Goal: Task Accomplishment & Management: Use online tool/utility

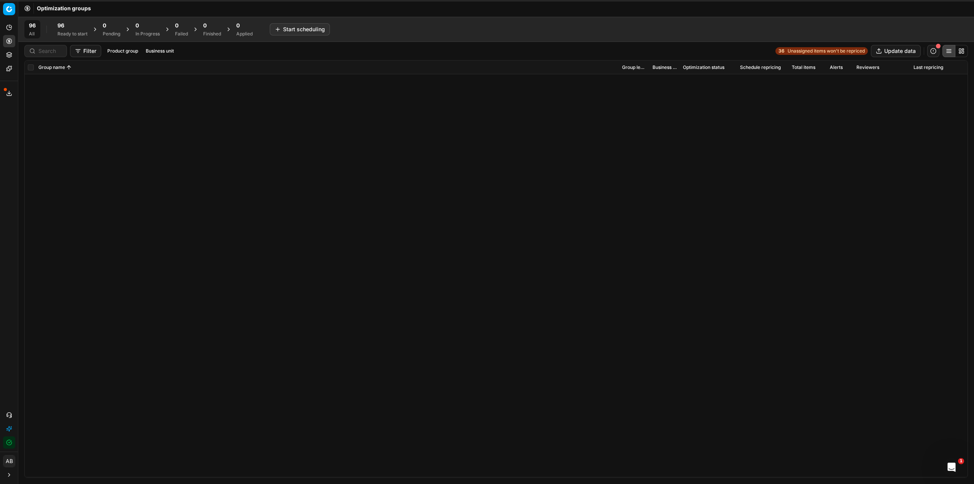
scroll to position [464, 0]
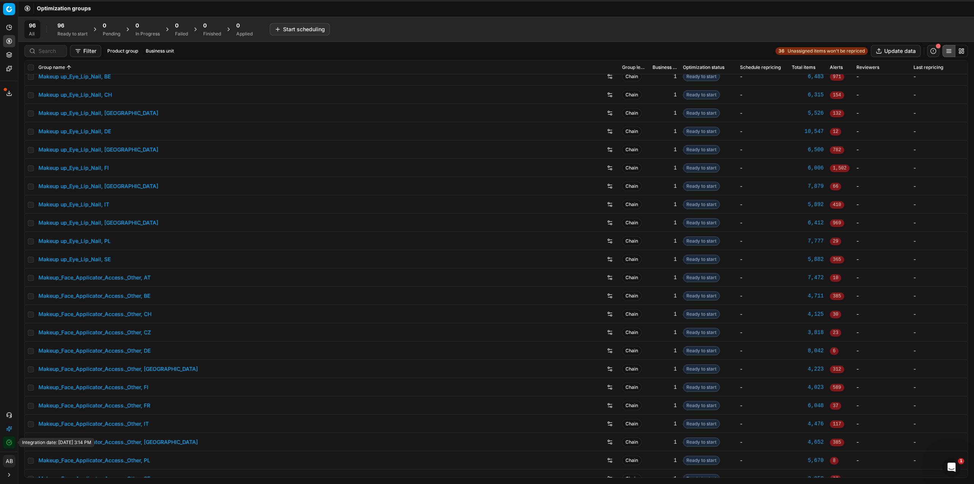
click at [11, 440] on icon "button" at bounding box center [9, 442] width 6 height 6
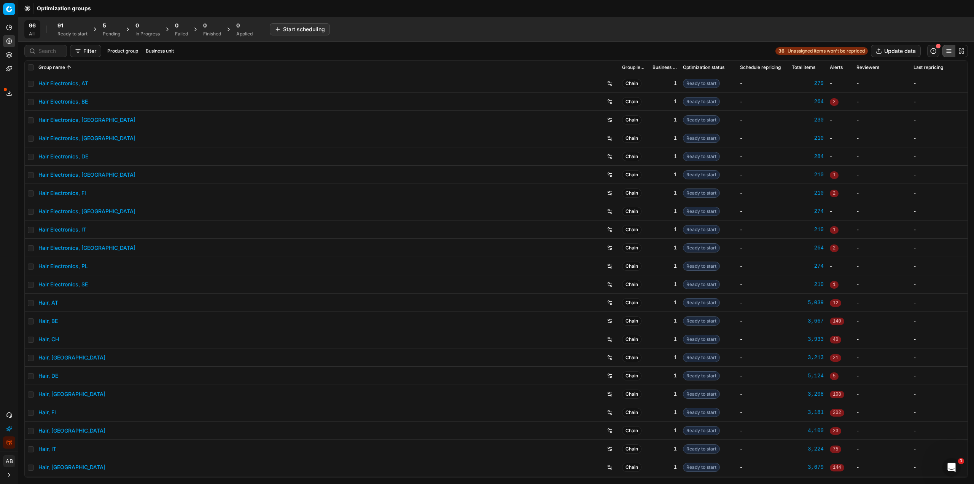
click at [84, 154] on link "Hair Electronics, DE" at bounding box center [63, 157] width 50 height 8
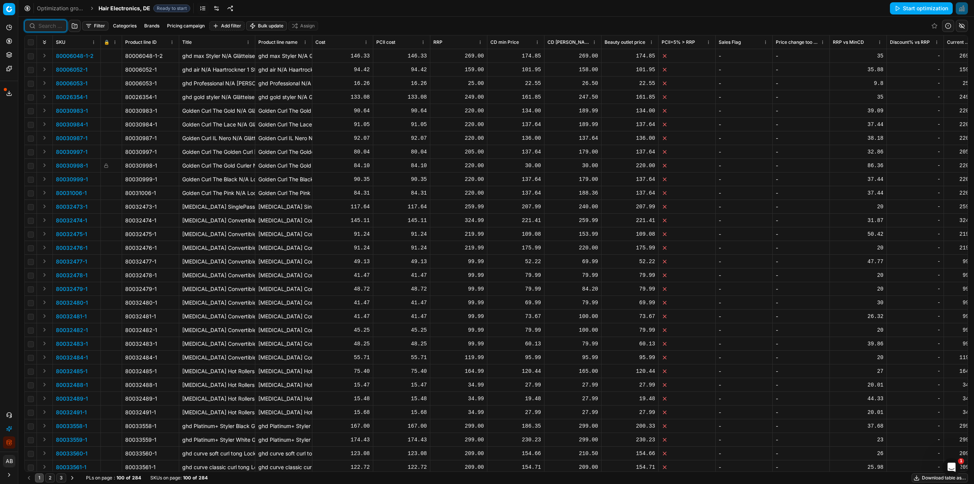
click at [52, 26] on input at bounding box center [50, 26] width 24 height 8
paste input "90005711-0008546"
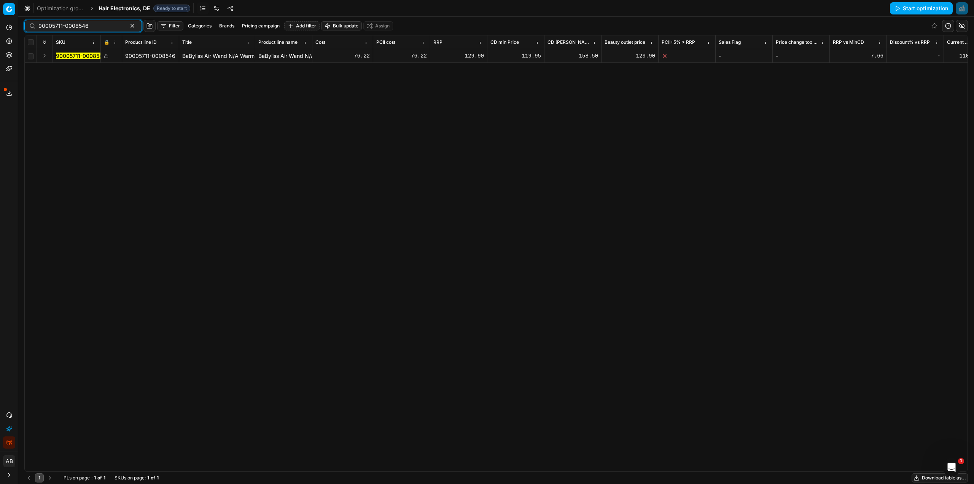
type input "90005711-0008546"
click at [67, 55] on mark "90005711-0008546" at bounding box center [81, 56] width 50 height 6
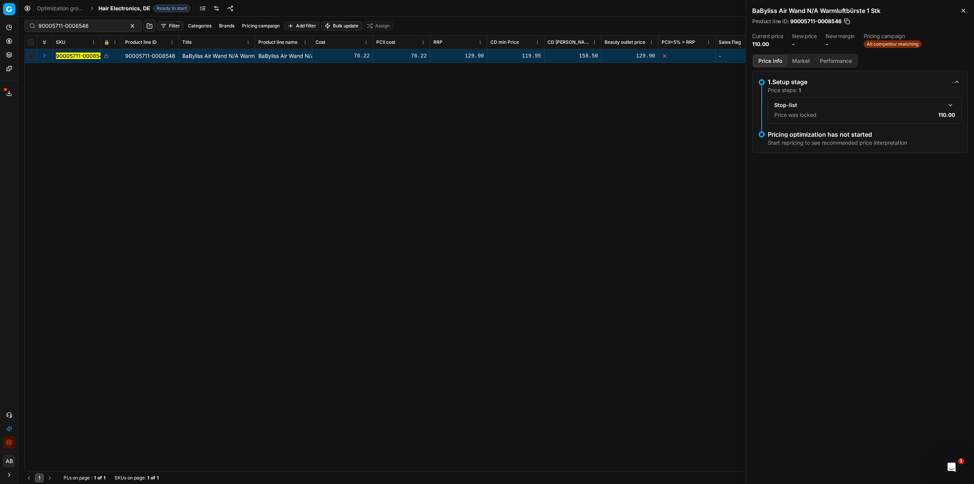
click at [805, 58] on button "Market" at bounding box center [802, 61] width 28 height 11
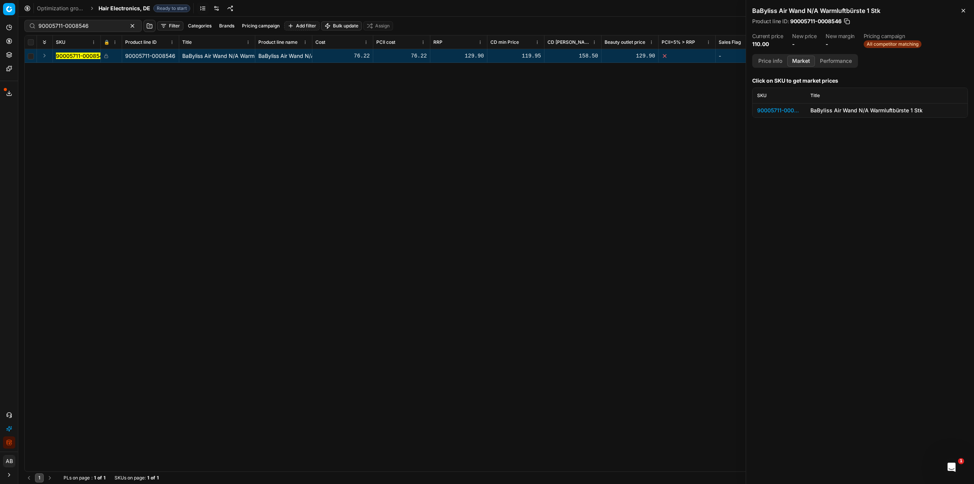
click at [795, 110] on div "90005711-0008546" at bounding box center [779, 111] width 44 height 8
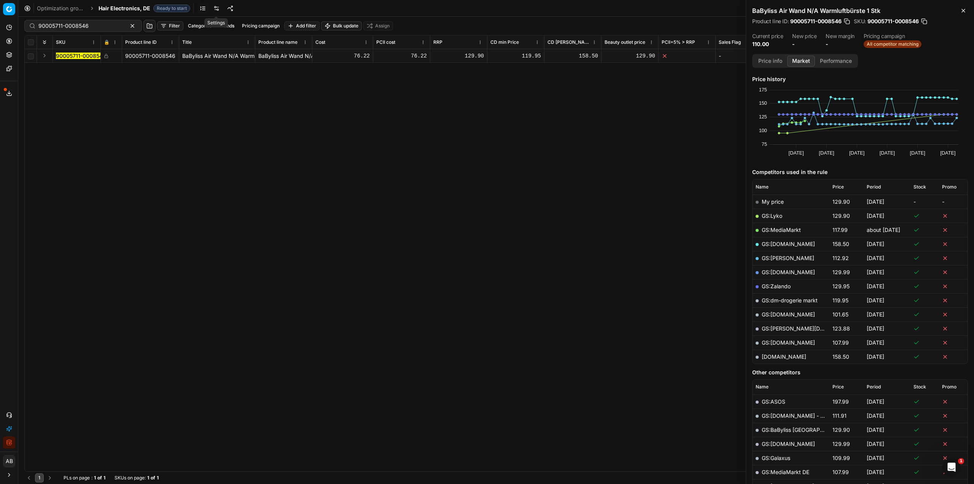
click at [216, 8] on link at bounding box center [216, 8] width 12 height 12
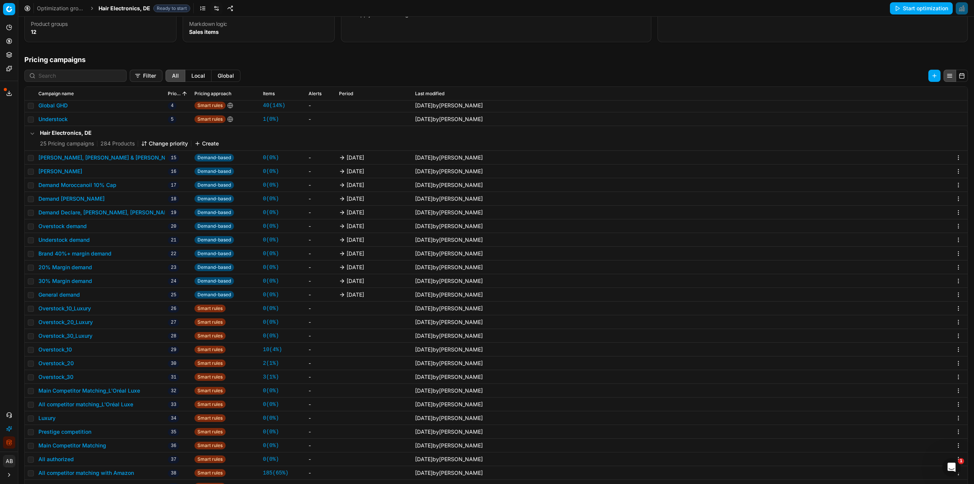
scroll to position [117, 0]
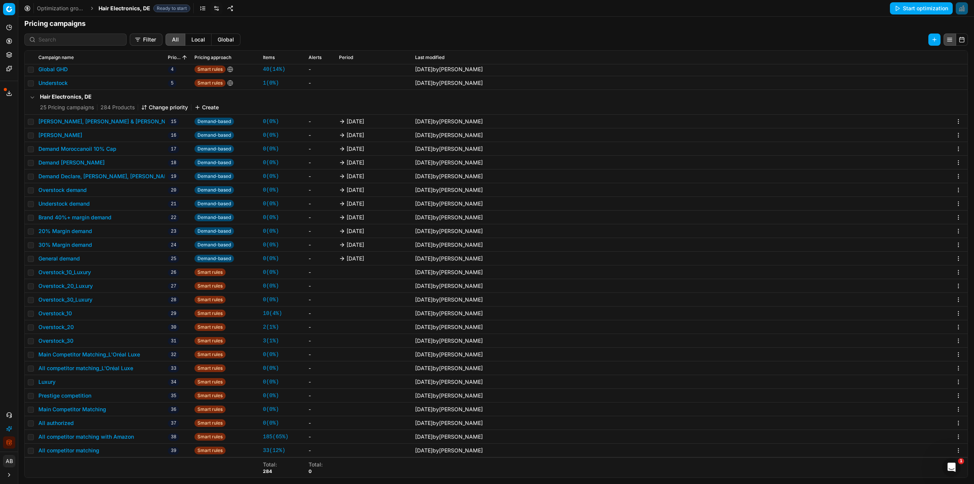
click at [88, 450] on button "All competitor matching" at bounding box center [68, 450] width 61 height 8
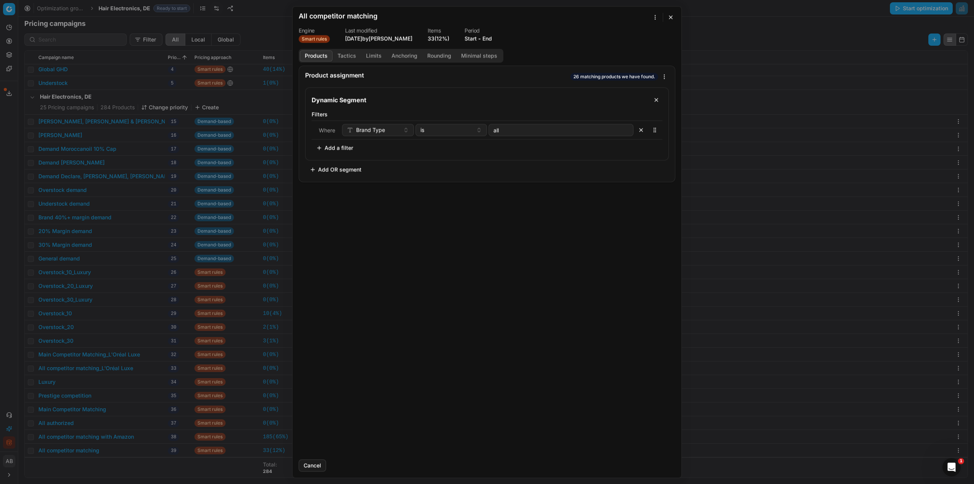
click at [352, 54] on button "Tactics" at bounding box center [347, 55] width 29 height 11
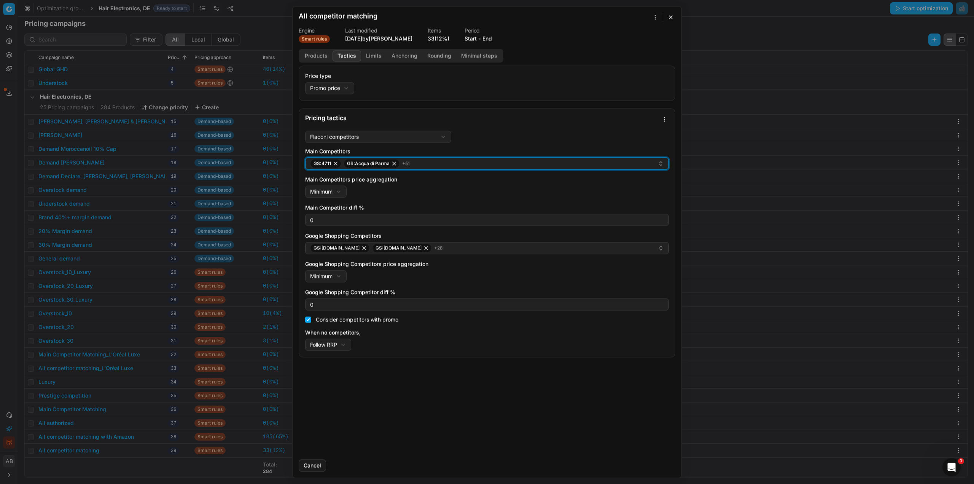
click at [426, 166] on div "GS:4711 GS:Acqua di Parma + 51" at bounding box center [484, 163] width 348 height 9
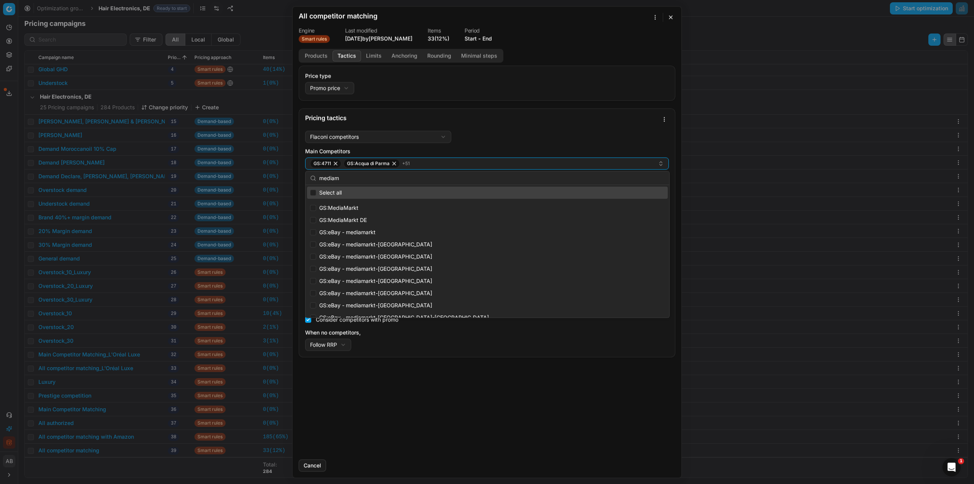
type input "mediama"
drag, startPoint x: 346, startPoint y: 179, endPoint x: 285, endPoint y: 174, distance: 61.1
click at [285, 174] on body "Pricing platform Analytics Pricing Product portfolio Templates Export service 2…" at bounding box center [487, 242] width 974 height 484
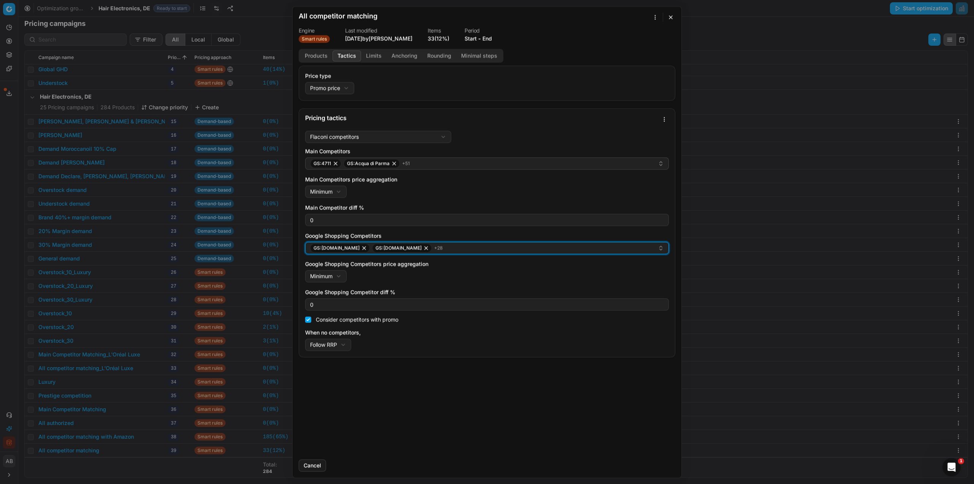
click at [448, 253] on button "GS:1001hobbies.de GS:Amazon.de + 28" at bounding box center [487, 248] width 364 height 12
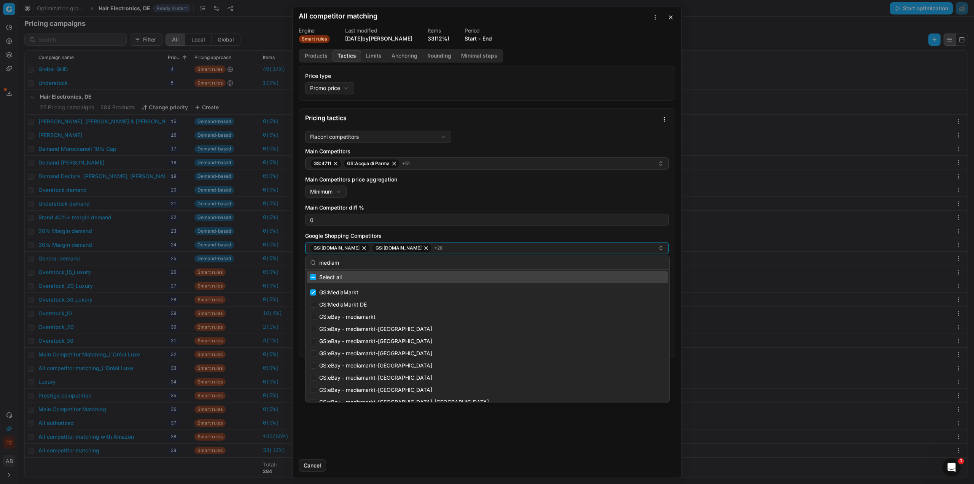
type input "mediama"
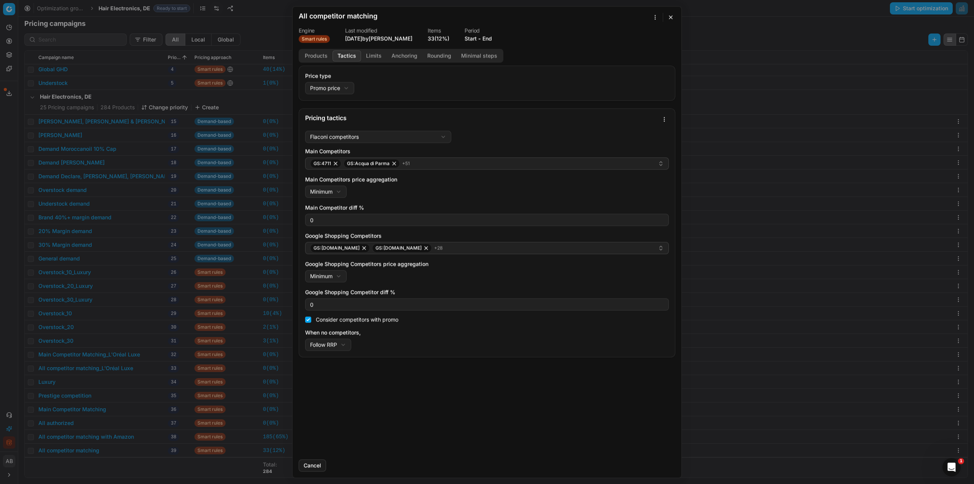
click at [753, 307] on div "We are saving PC settings. Please wait, it should take a few minutes All compet…" at bounding box center [487, 242] width 974 height 484
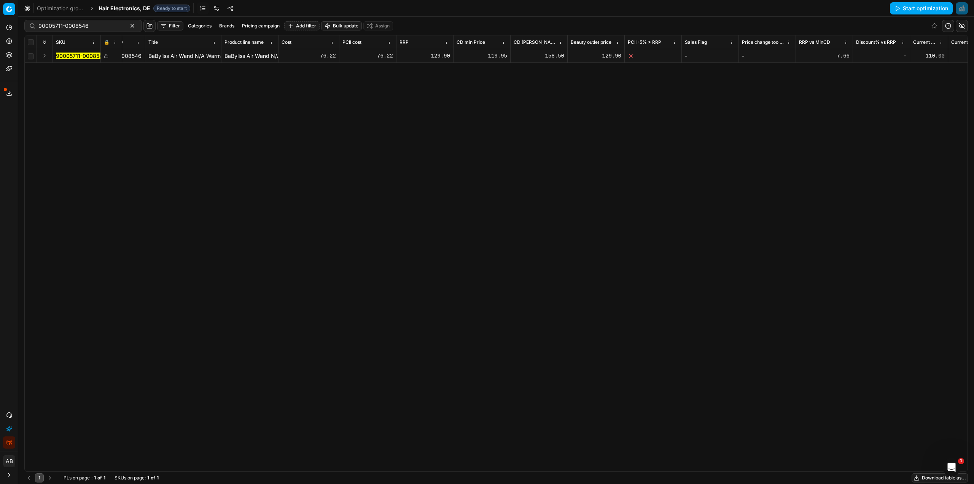
scroll to position [0, 272]
click at [88, 57] on mark "90005711-0008546" at bounding box center [81, 56] width 50 height 6
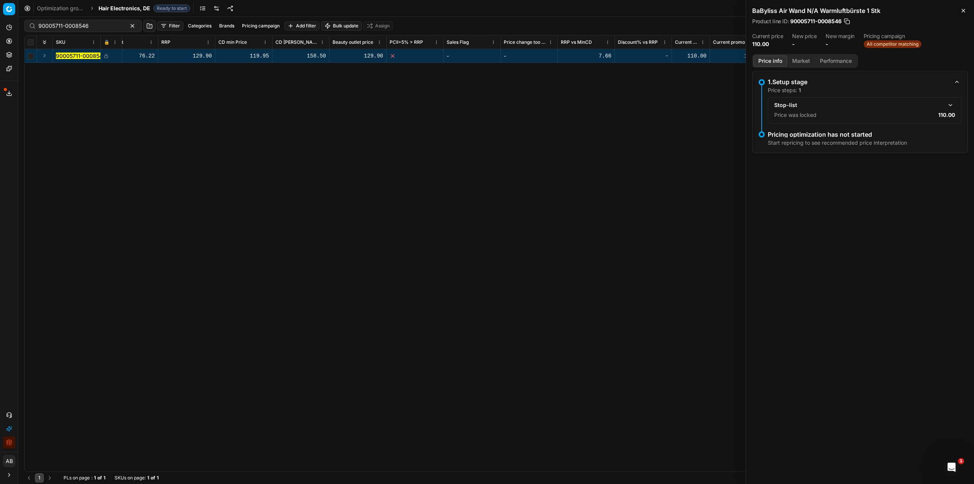
click at [797, 60] on button "Market" at bounding box center [802, 61] width 28 height 11
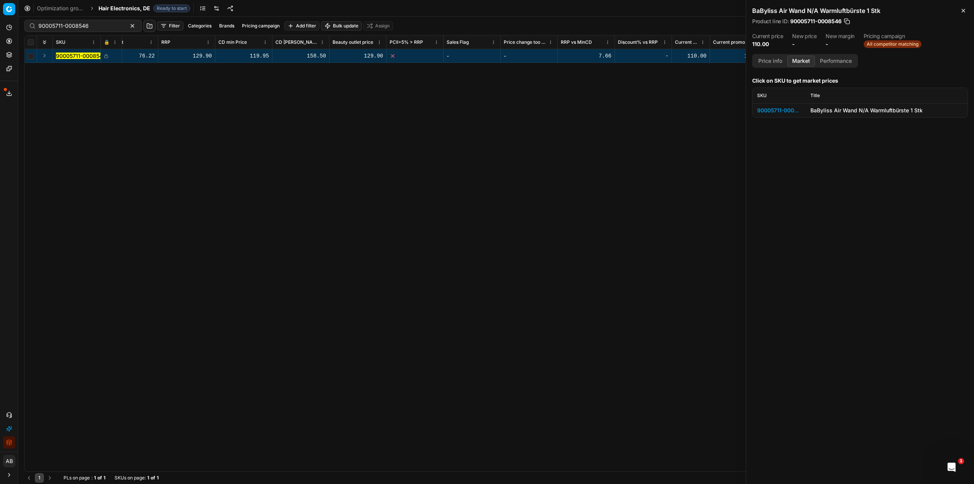
click at [784, 109] on div "90005711-0008546" at bounding box center [779, 111] width 44 height 8
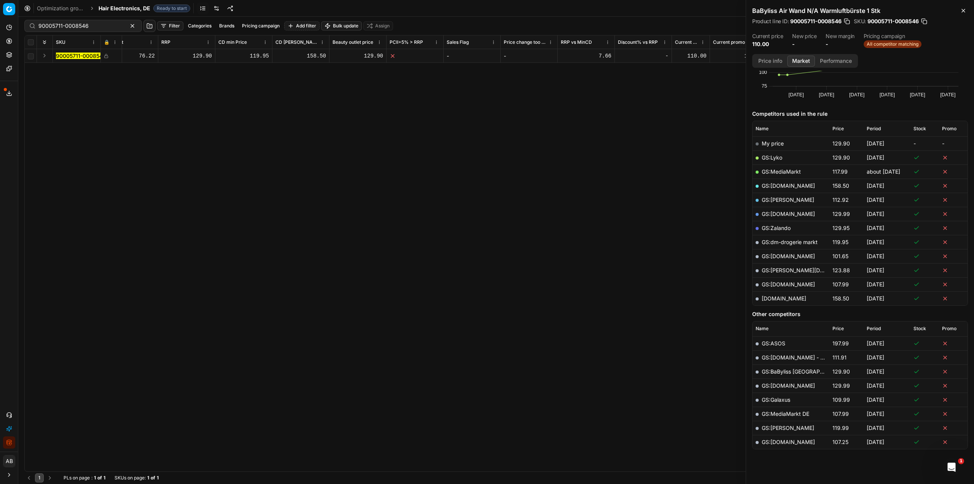
scroll to position [69, 0]
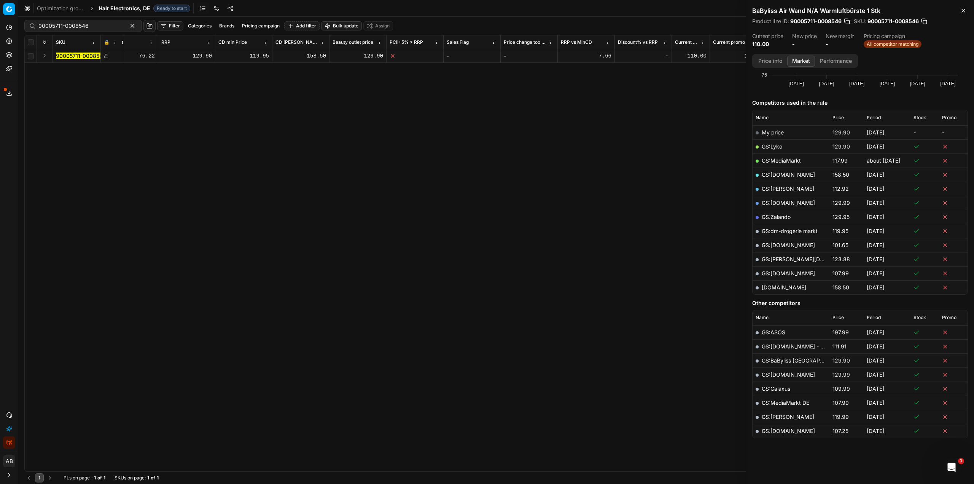
click at [925, 22] on button "button" at bounding box center [925, 22] width 8 height 8
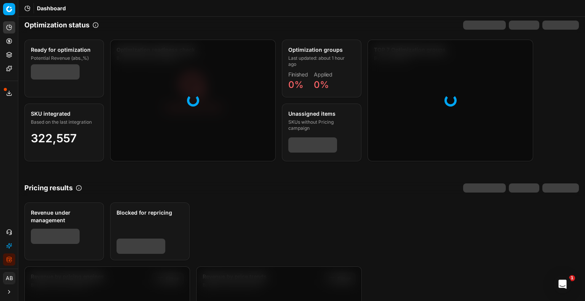
click at [7, 260] on icon "button" at bounding box center [8, 260] width 2 height 4
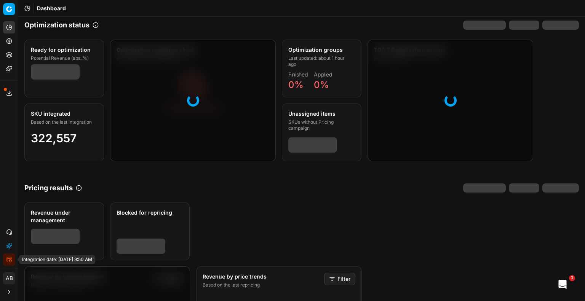
click at [10, 261] on icon "button" at bounding box center [9, 260] width 6 height 6
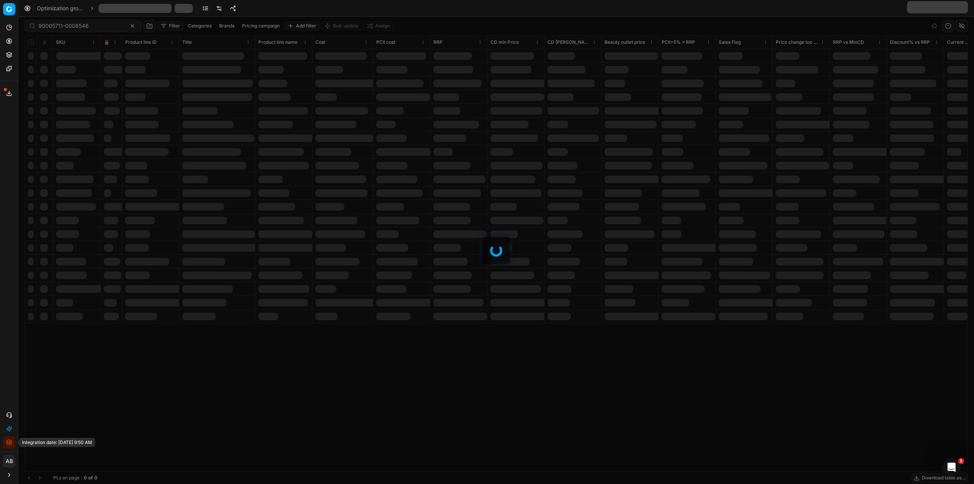
click at [10, 445] on icon "button" at bounding box center [10, 443] width 3 height 2
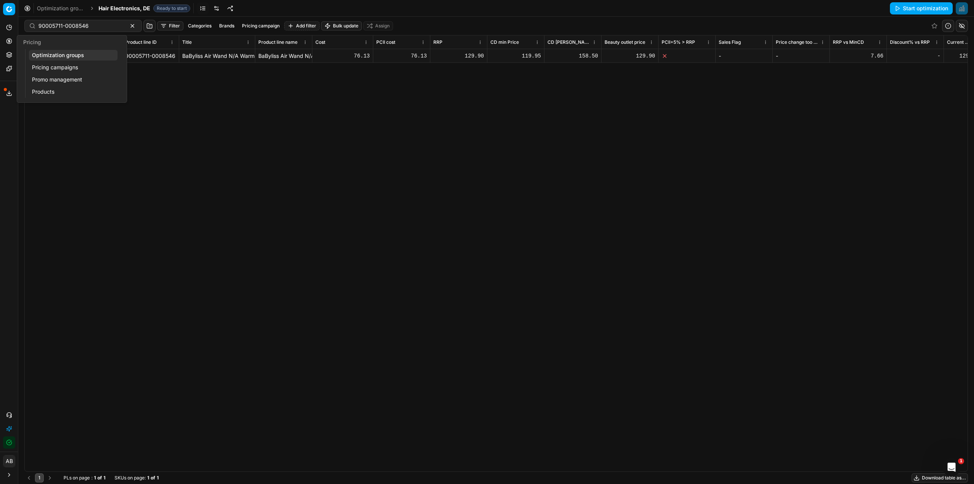
click at [43, 56] on link "Optimization groups" at bounding box center [73, 55] width 89 height 11
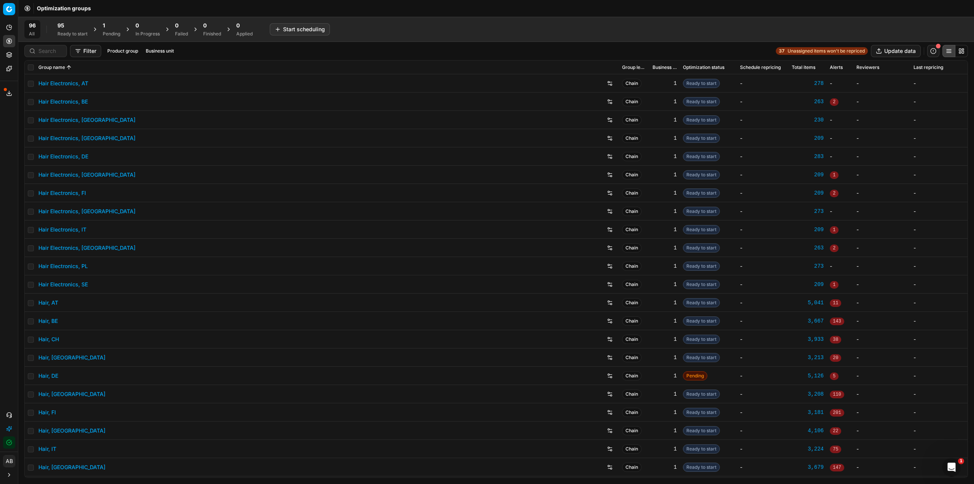
click at [108, 24] on div "1" at bounding box center [112, 26] width 18 height 8
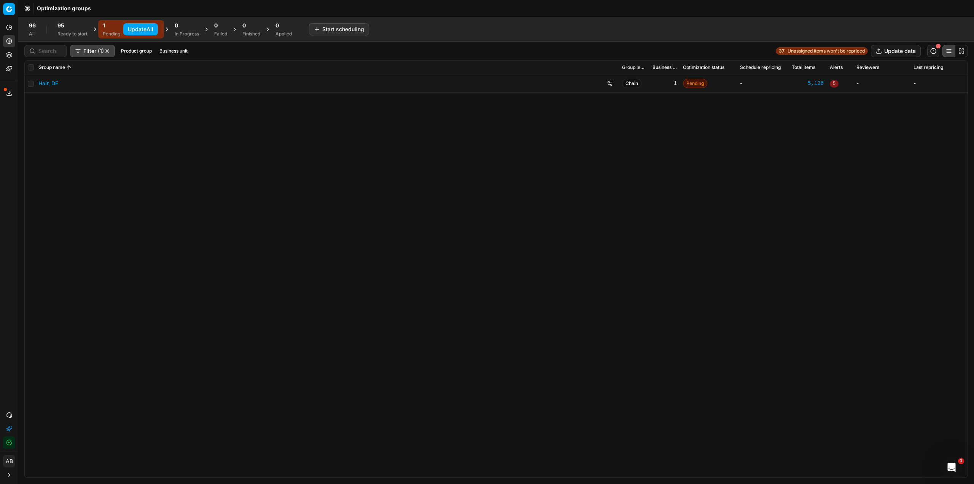
click at [144, 26] on button "Update All" at bounding box center [140, 29] width 35 height 12
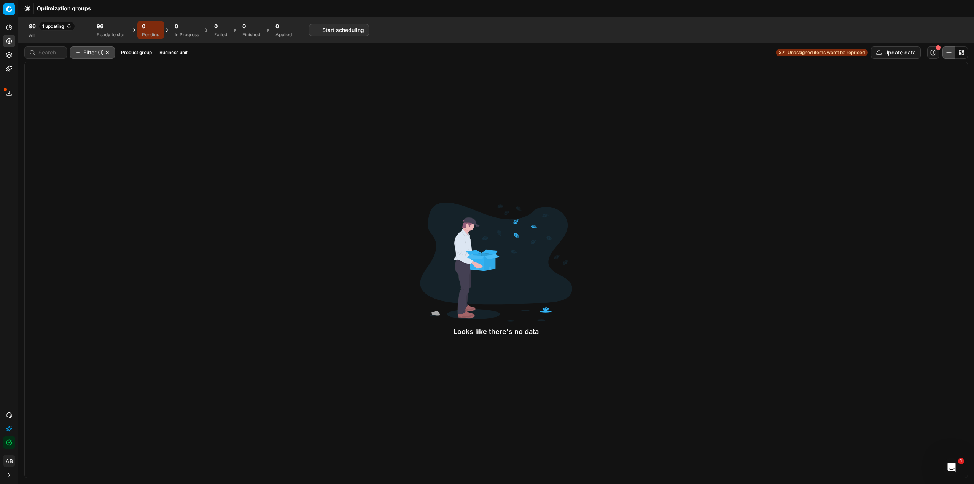
click at [46, 26] on span "1 updating" at bounding box center [57, 26] width 36 height 9
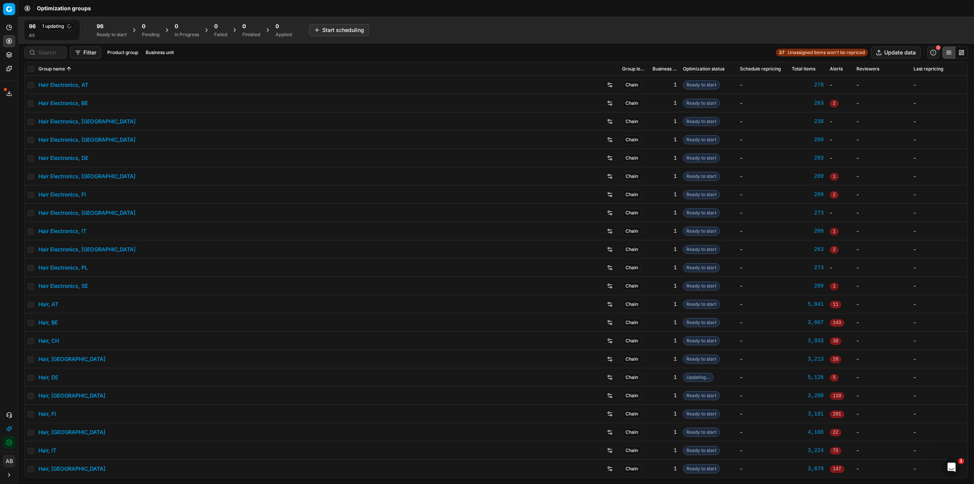
scroll to position [38, 0]
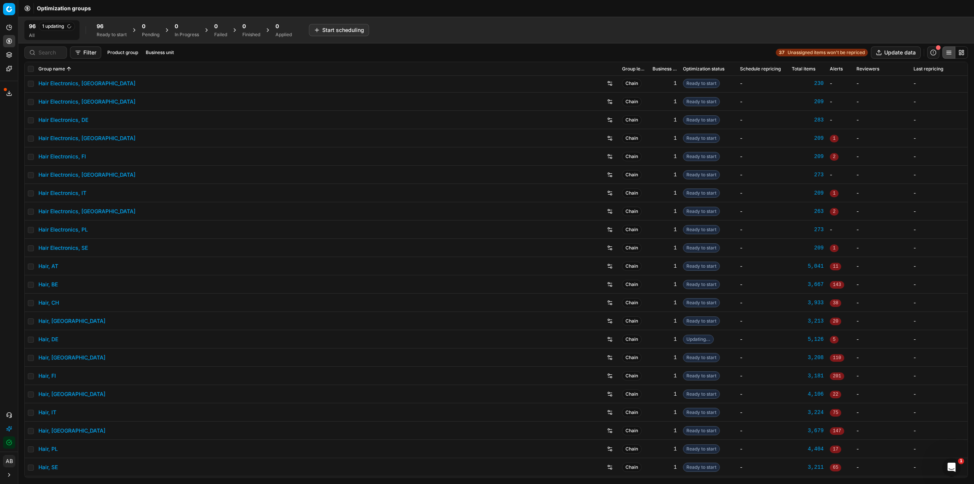
click at [50, 339] on link "Hair, DE" at bounding box center [48, 339] width 20 height 8
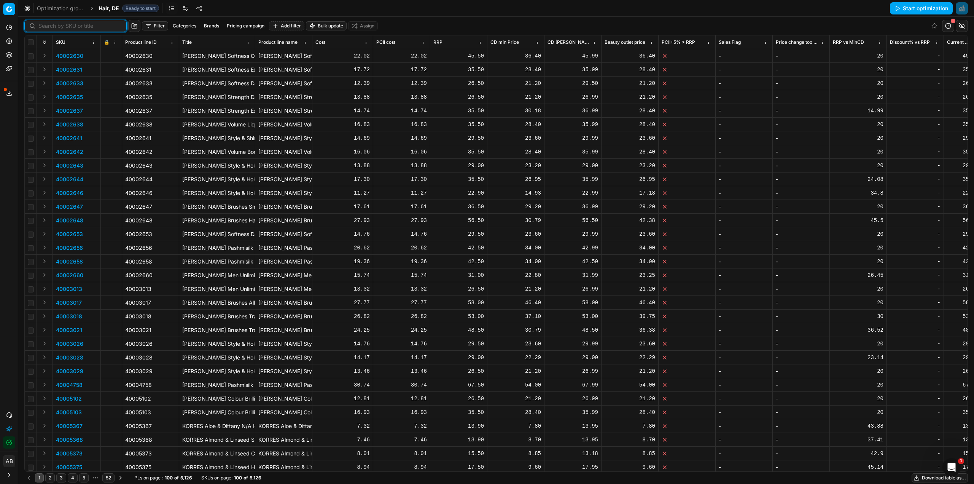
click at [54, 28] on input at bounding box center [79, 26] width 83 height 8
paste input "90010917-0017344"
click at [72, 24] on div at bounding box center [496, 250] width 956 height 467
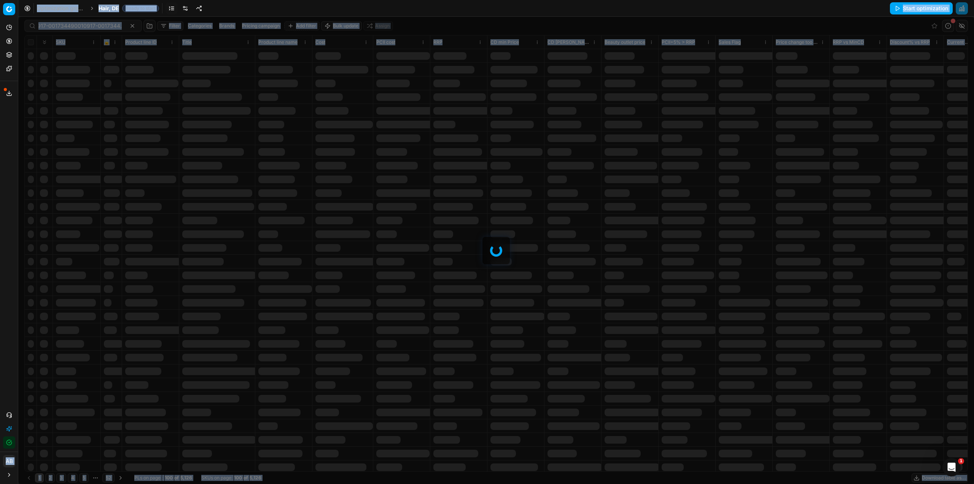
scroll to position [0, 0]
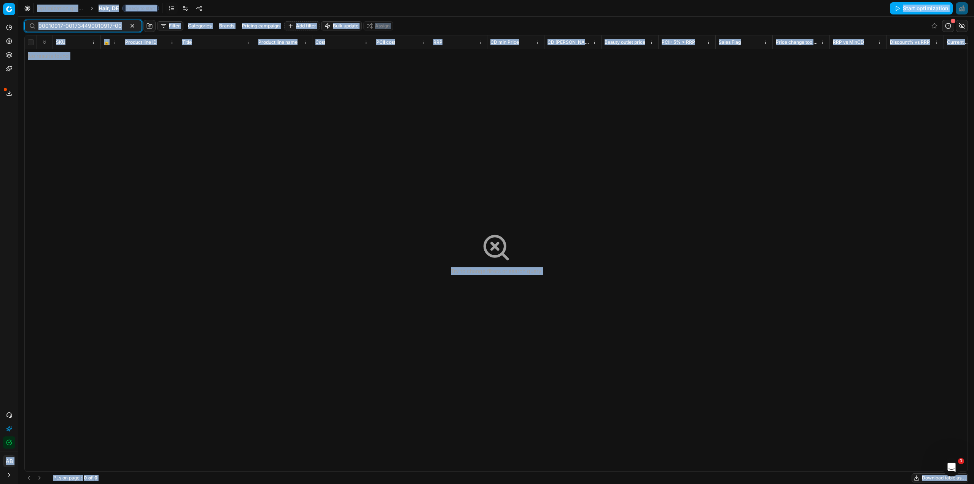
click at [104, 26] on input "90010917-001734490010917-0017344." at bounding box center [79, 26] width 83 height 8
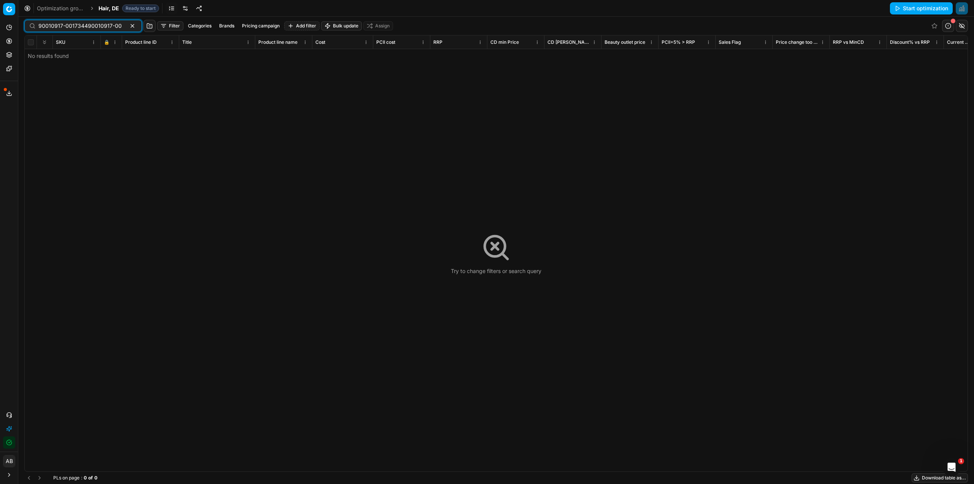
paste input
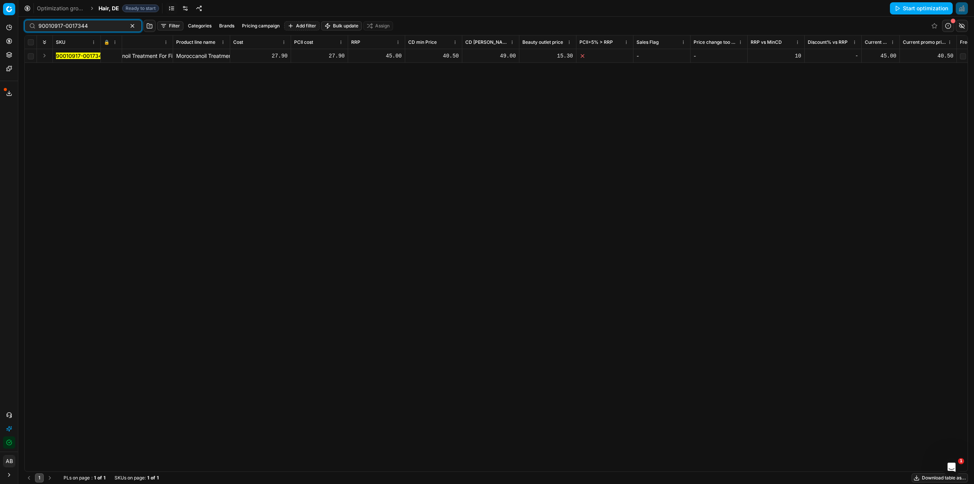
scroll to position [0, 110]
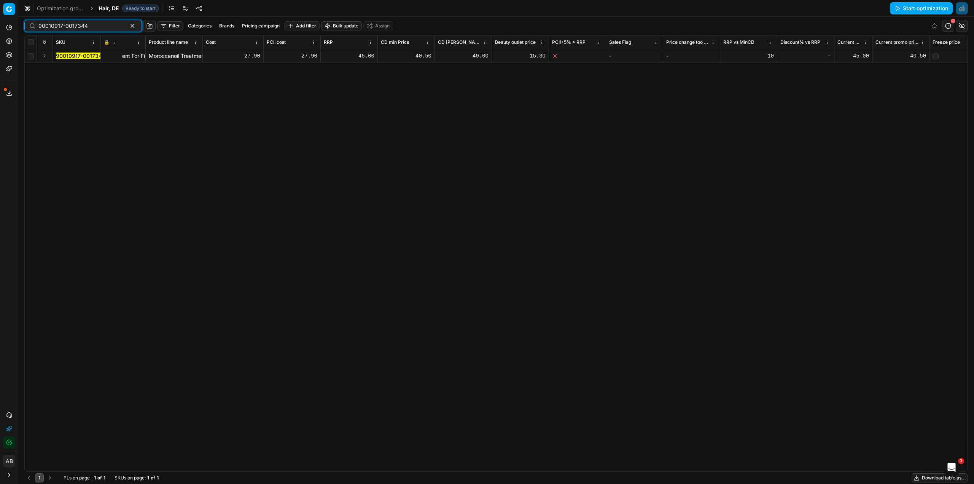
click at [93, 27] on input "90010917-0017344" at bounding box center [79, 26] width 83 height 8
paste input "3604-0021418"
type input "90013604-0021418"
click at [913, 55] on div "45.00" at bounding box center [901, 56] width 51 height 8
type input "40.50"
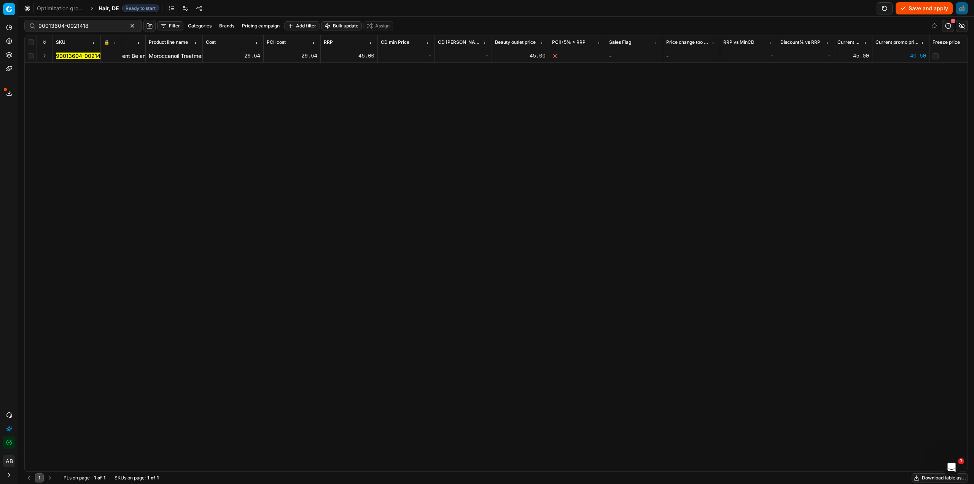
scroll to position [0, 4210]
click at [525, 57] on div "-" at bounding box center [527, 56] width 51 height 8
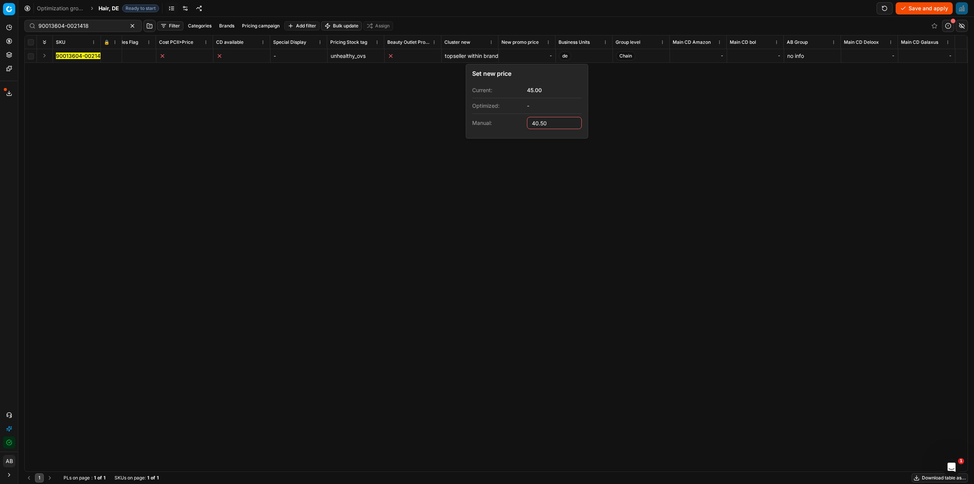
type input "40.50"
click at [520, 198] on div "SKU 🔒 Product line ID Title Product line name Cost PCII cost RRP CD min Price C…" at bounding box center [496, 253] width 943 height 436
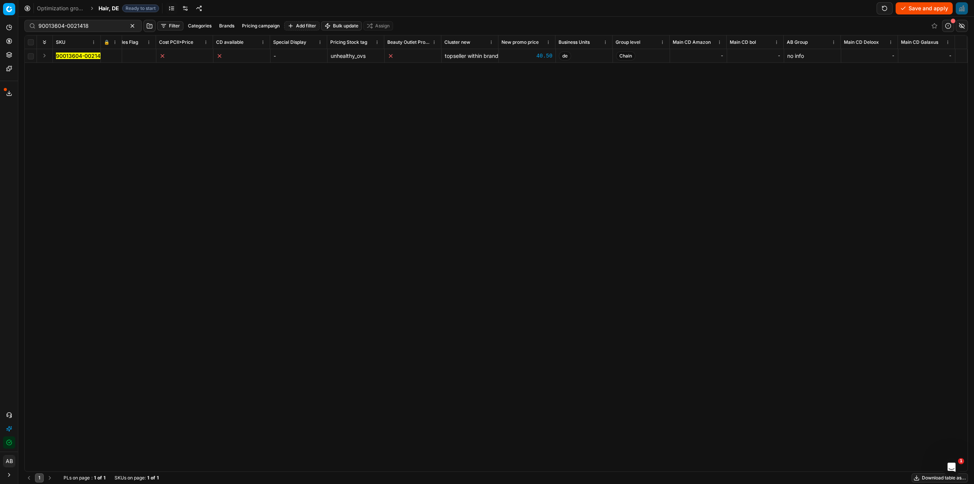
click at [936, 12] on button "Save and apply" at bounding box center [924, 8] width 57 height 12
click at [673, 471] on div "SKU 🔒 Product line ID Title Product line name Cost PCII cost RRP CD min Price C…" at bounding box center [496, 253] width 944 height 437
click at [106, 57] on rect at bounding box center [106, 57] width 3 height 2
click at [901, 8] on button "Save and apply" at bounding box center [924, 8] width 57 height 12
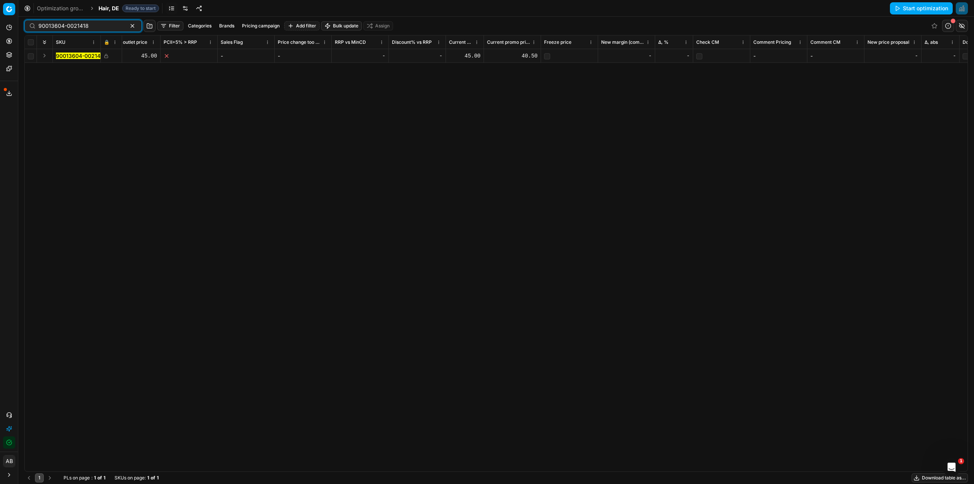
drag, startPoint x: 97, startPoint y: 24, endPoint x: -30, endPoint y: 33, distance: 127.1
click at [0, 33] on html "Pricing platform Analytics Pricing Product portfolio Templates Export service 2…" at bounding box center [487, 242] width 974 height 484
paste input "3-0021417"
type input "90013603-0021417"
click at [529, 57] on div "45.00" at bounding box center [512, 56] width 51 height 8
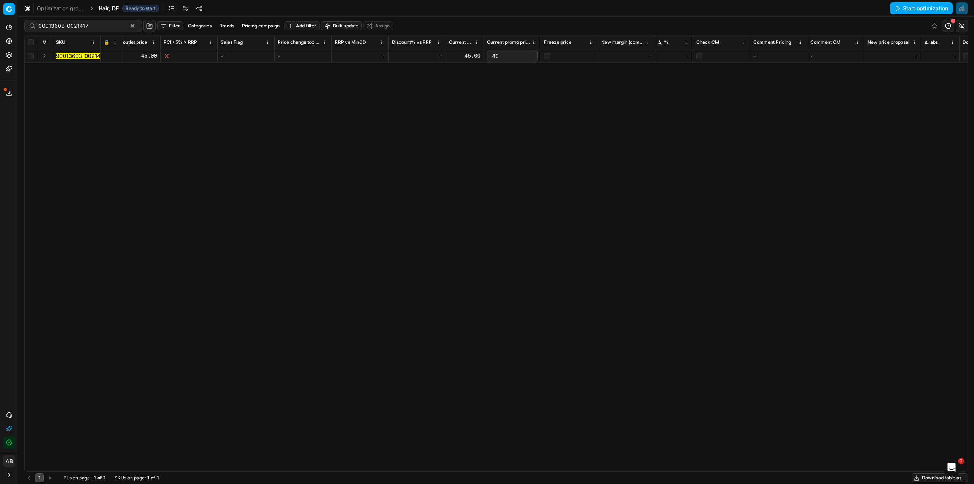
type input "40.5"
click at [578, 112] on div "SKU 🔒 Product line ID Title Product line name Cost PCII cost RRP CD min Price C…" at bounding box center [496, 253] width 943 height 436
click at [536, 56] on div "-" at bounding box center [527, 56] width 51 height 8
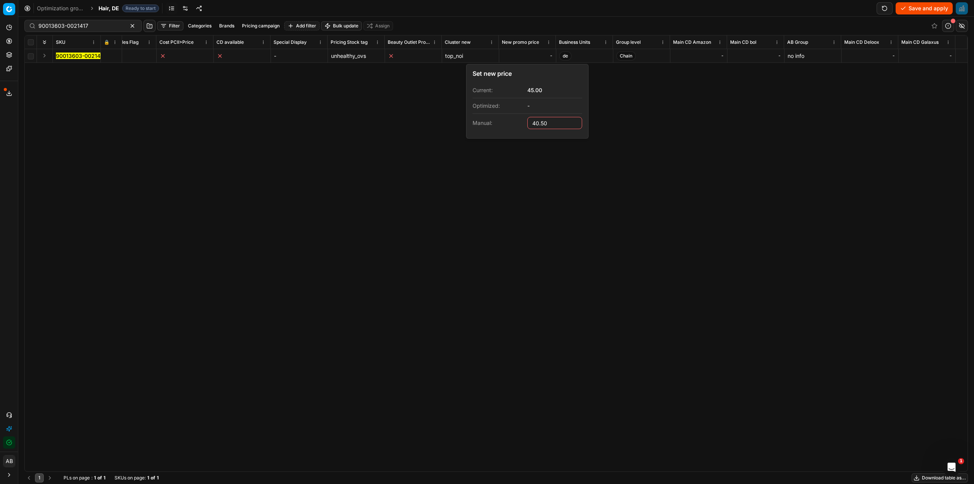
type input "40.50"
click at [673, 110] on div "SKU 🔒 Product line ID Title Product line name Cost PCII cost RRP CD min Price C…" at bounding box center [496, 253] width 943 height 436
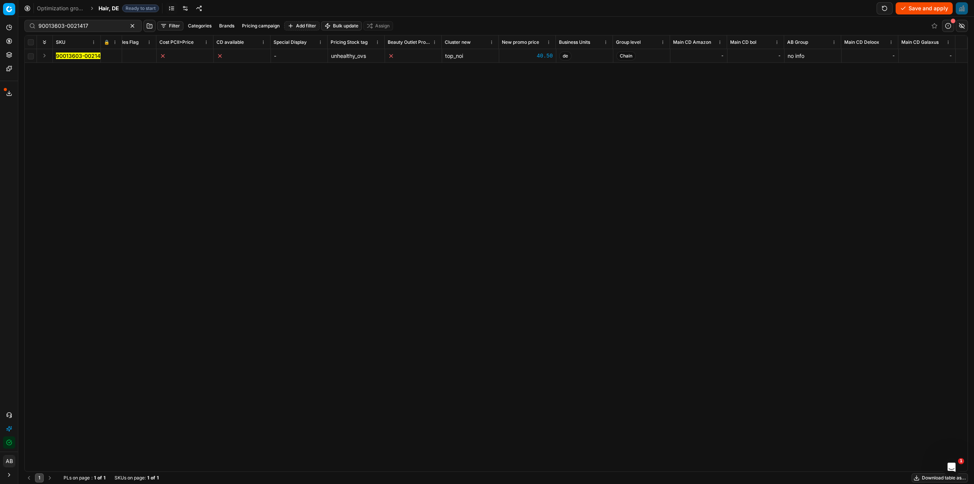
click at [918, 9] on button "Save and apply" at bounding box center [924, 8] width 57 height 12
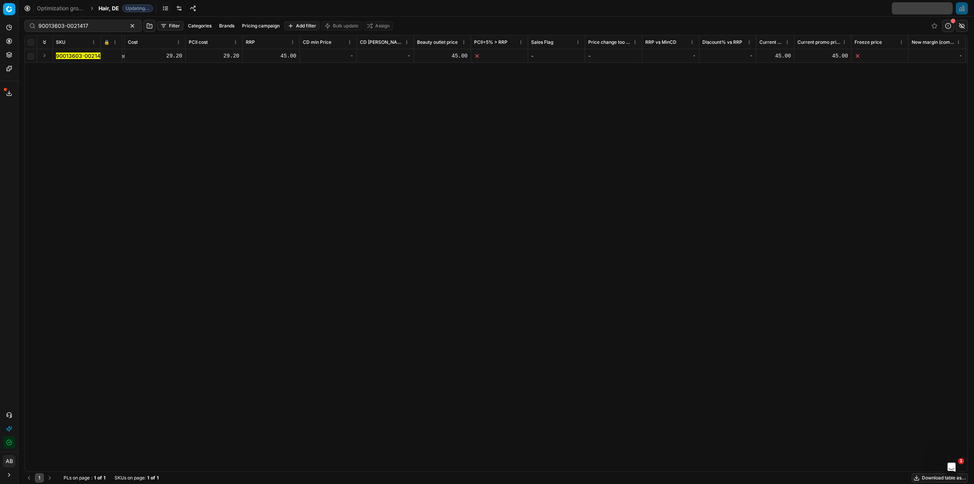
scroll to position [0, 192]
click at [106, 57] on icon at bounding box center [106, 56] width 5 height 5
click at [907, 7] on button "Save and apply" at bounding box center [924, 8] width 57 height 12
click at [98, 22] on input "90013603-0021417" at bounding box center [79, 26] width 83 height 8
paste input "4910-002340"
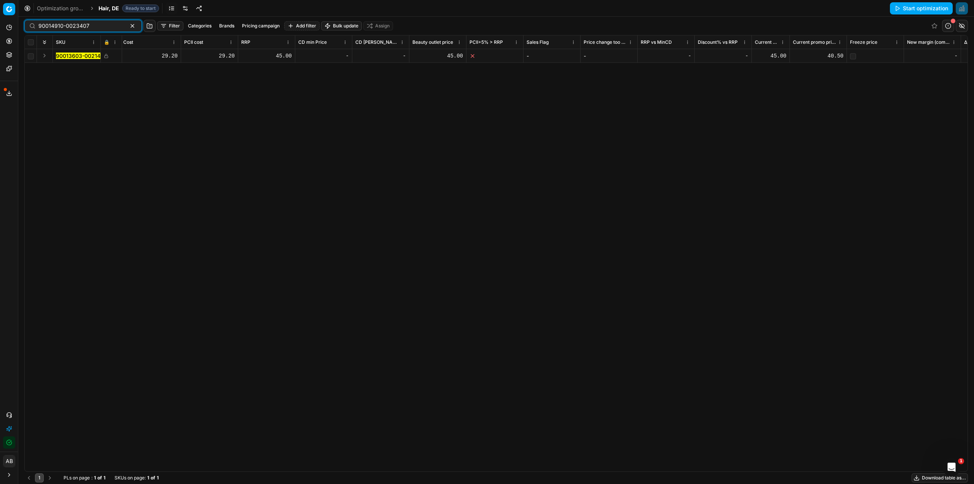
type input "90014910-0023407"
click at [94, 57] on mark "90014910-0023407" at bounding box center [81, 56] width 51 height 6
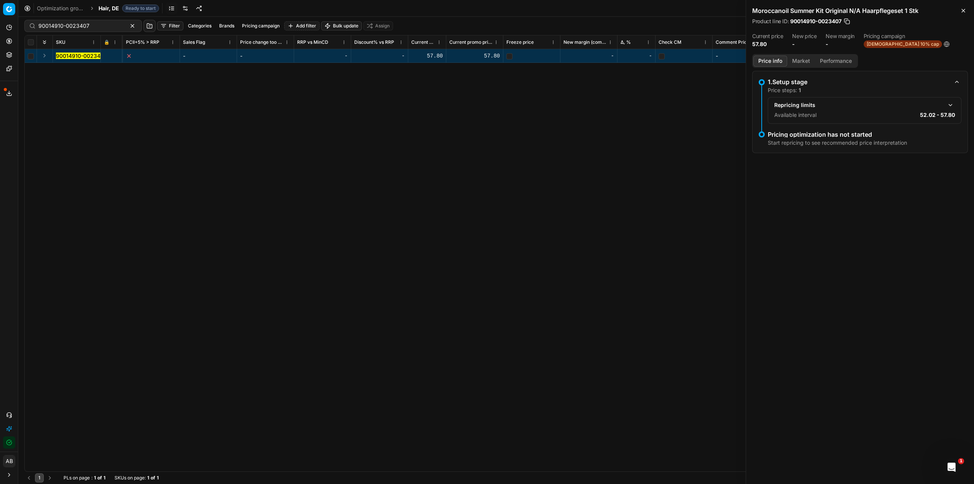
scroll to position [0, 519]
click at [505, 57] on div "57.80" at bounding box center [491, 56] width 51 height 8
click at [505, 57] on input "57.8" at bounding box center [491, 56] width 51 height 12
drag, startPoint x: 486, startPoint y: 58, endPoint x: 469, endPoint y: 58, distance: 16.7
click at [469, 58] on input "57.8" at bounding box center [491, 56] width 51 height 12
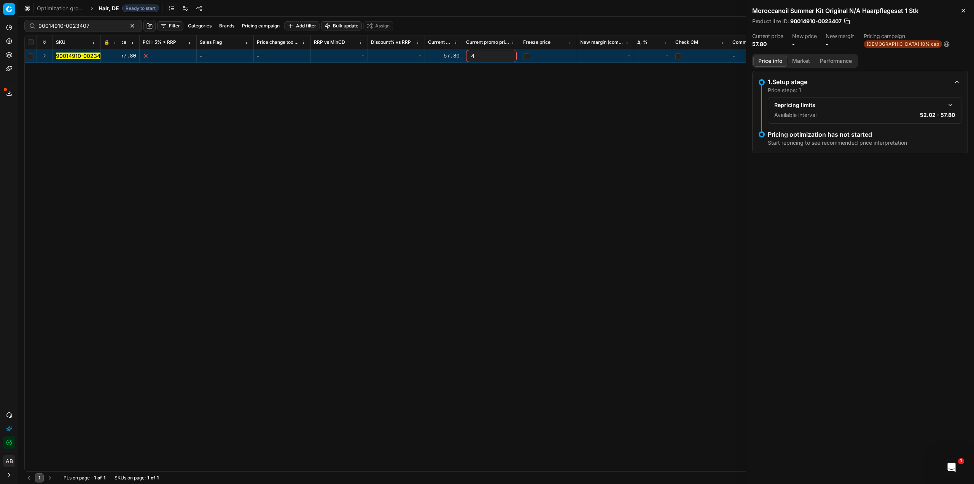
type input "43"
click at [526, 54] on div "-" at bounding box center [527, 56] width 51 height 8
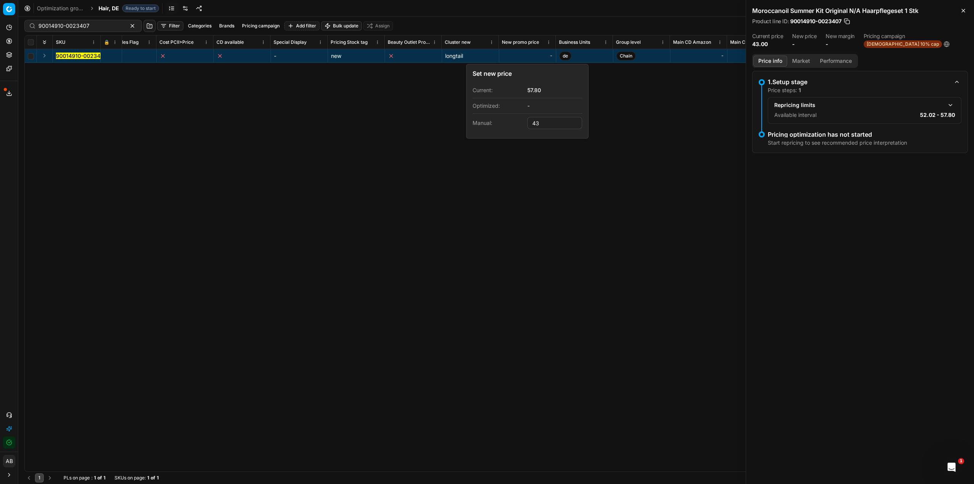
type input "43.00"
click at [664, 100] on div "SKU 🔒 Product line ID Title Product line name Cost PCII cost RRP CD min Price C…" at bounding box center [496, 253] width 943 height 436
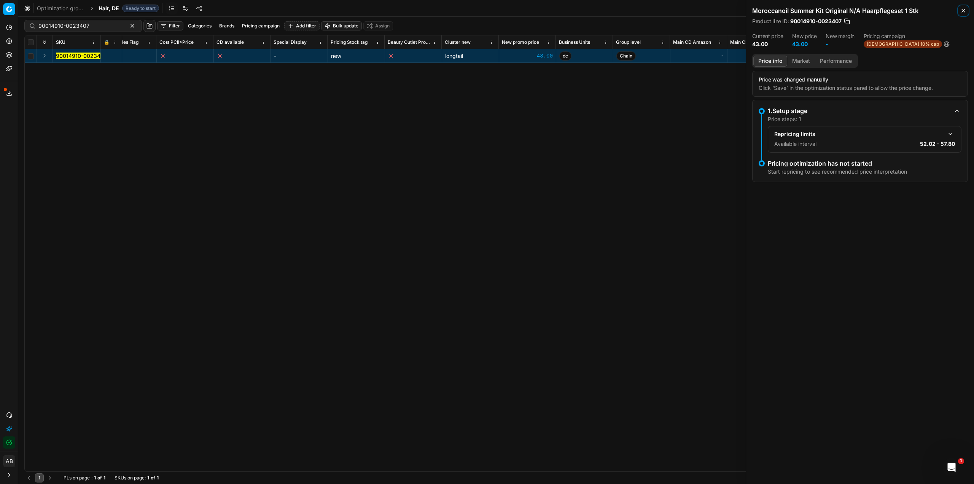
click at [965, 9] on icon "button" at bounding box center [964, 11] width 6 height 6
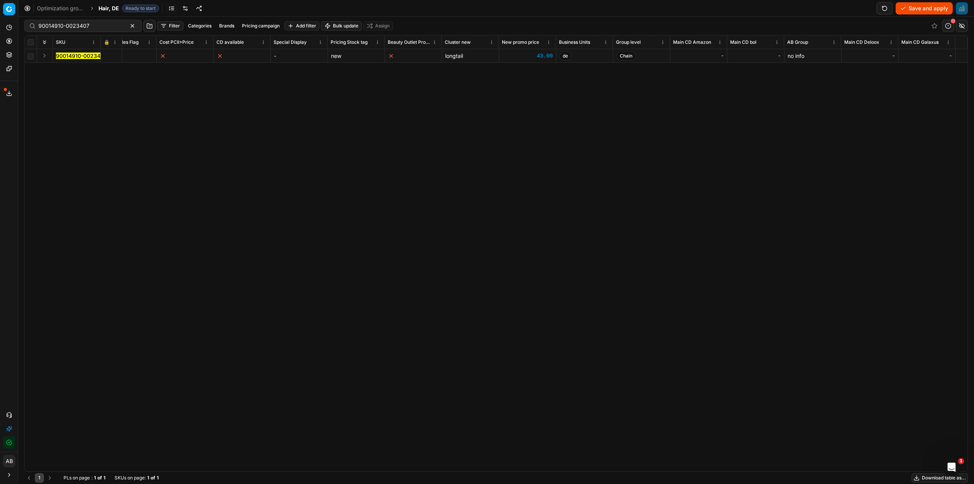
click at [928, 10] on button "Save and apply" at bounding box center [924, 8] width 57 height 12
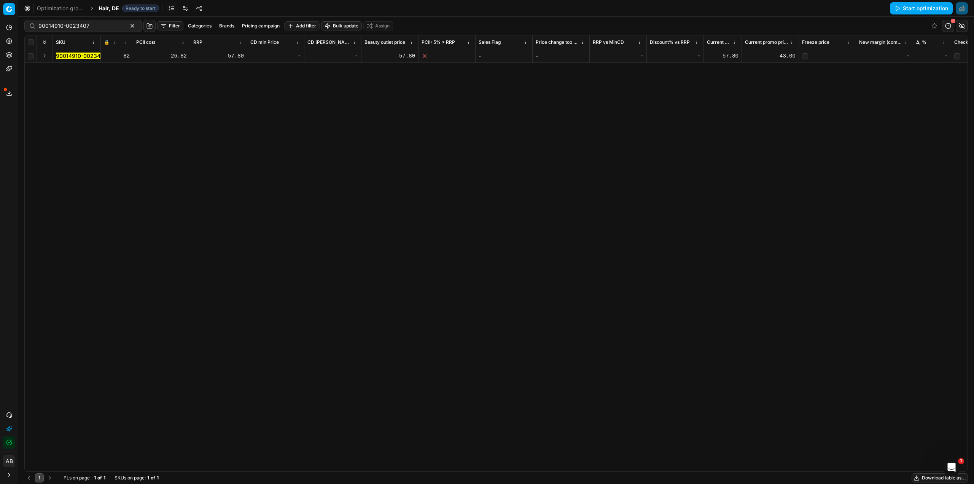
scroll to position [0, 245]
click at [106, 57] on icon at bounding box center [106, 56] width 5 height 5
click at [920, 10] on button "Save and apply" at bounding box center [924, 8] width 57 height 12
click at [91, 28] on input "90014910-0023407" at bounding box center [79, 26] width 83 height 8
paste input "07-0023401"
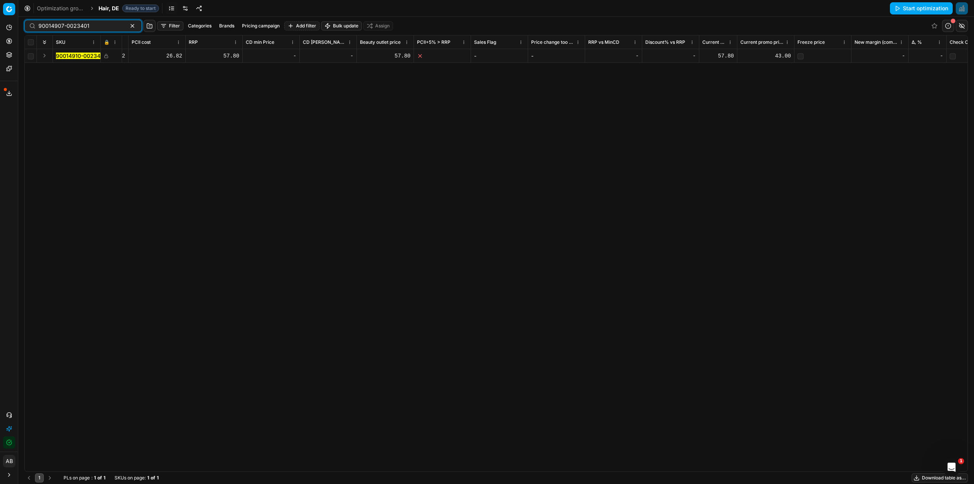
type input "90014907-0023401"
click at [88, 56] on mark "90014907-0023401" at bounding box center [81, 56] width 51 height 6
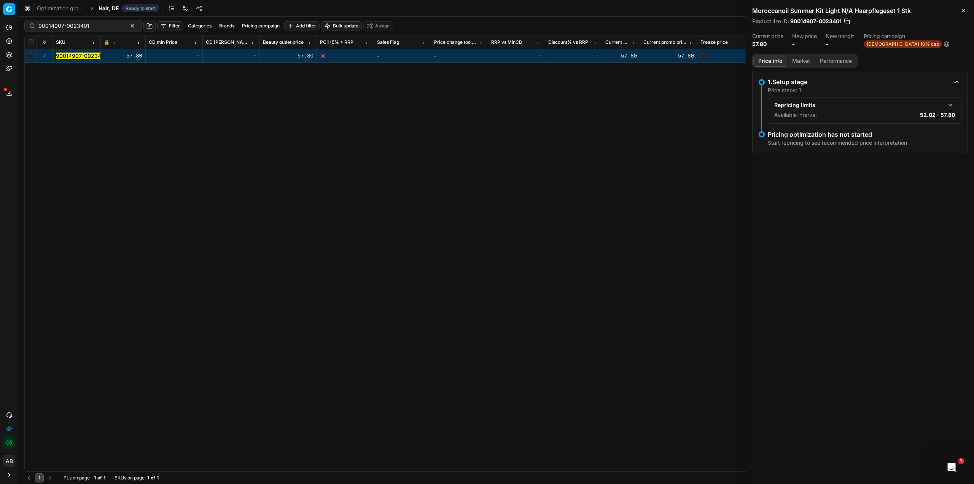
scroll to position [0, 352]
click at [672, 56] on div "57.80" at bounding box center [658, 56] width 51 height 8
drag, startPoint x: 640, startPoint y: 57, endPoint x: 629, endPoint y: 57, distance: 11.4
type input "43"
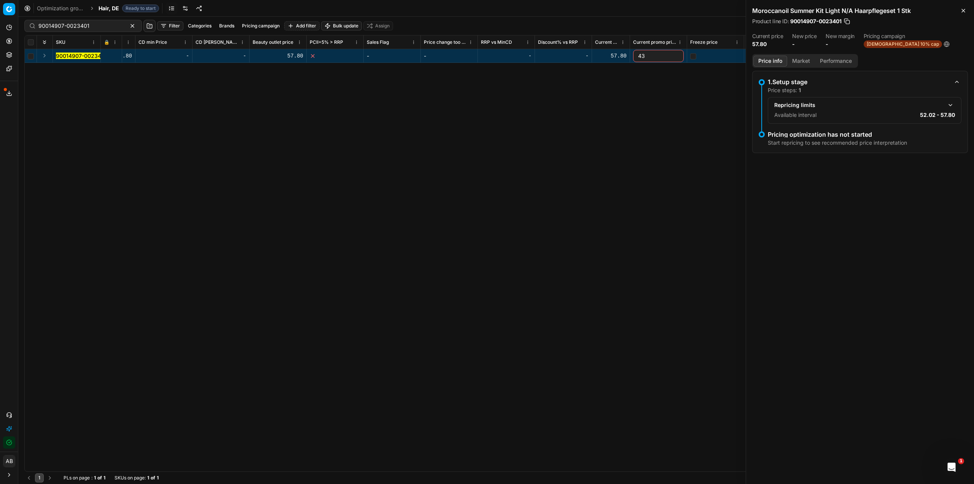
click at [664, 82] on div "SKU 🔒 Product line ID Title Product line name Cost PCII cost RRP CD min Price C…" at bounding box center [496, 253] width 943 height 436
click at [962, 8] on icon "button" at bounding box center [964, 11] width 6 height 6
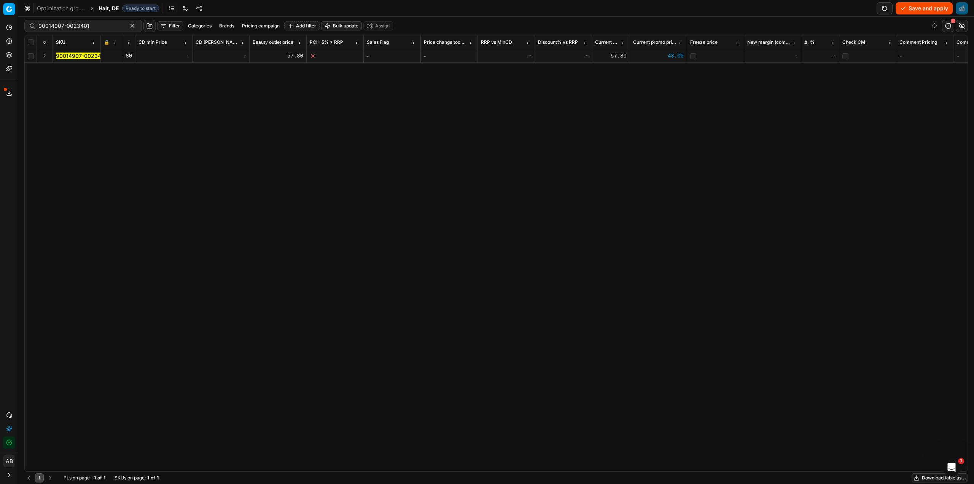
scroll to position [0, 4210]
click at [527, 56] on div "-" at bounding box center [527, 56] width 51 height 8
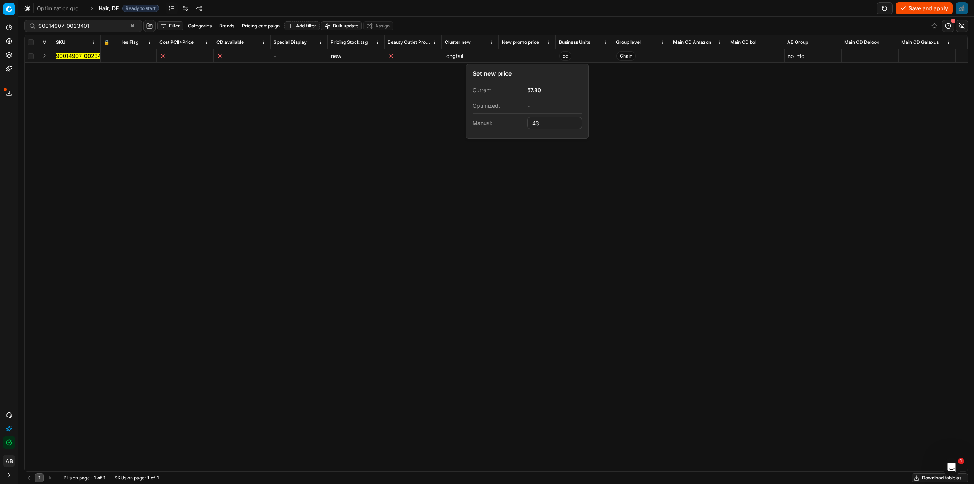
type input "43.00"
click at [656, 115] on div "SKU 🔒 Product line ID Title Product line name Cost PCII cost RRP CD min Price C…" at bounding box center [496, 253] width 943 height 436
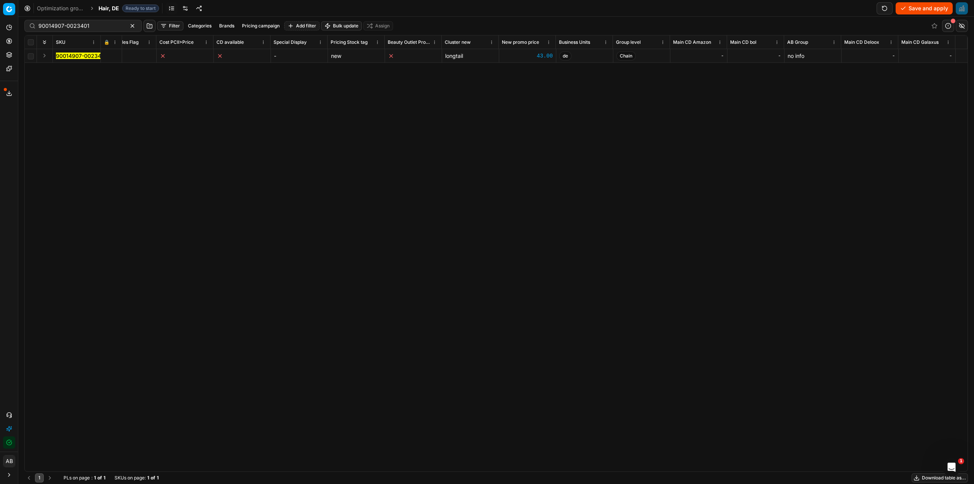
click at [927, 8] on button "Save and apply" at bounding box center [924, 8] width 57 height 12
click at [518, 60] on div "-" at bounding box center [527, 55] width 51 height 13
click at [657, 154] on div "SKU 🔒 Product line ID Title Product line name Cost PCII cost RRP CD min Price C…" at bounding box center [496, 253] width 943 height 436
drag, startPoint x: 105, startPoint y: 56, endPoint x: 123, endPoint y: 57, distance: 17.5
click at [105, 56] on icon at bounding box center [106, 56] width 5 height 5
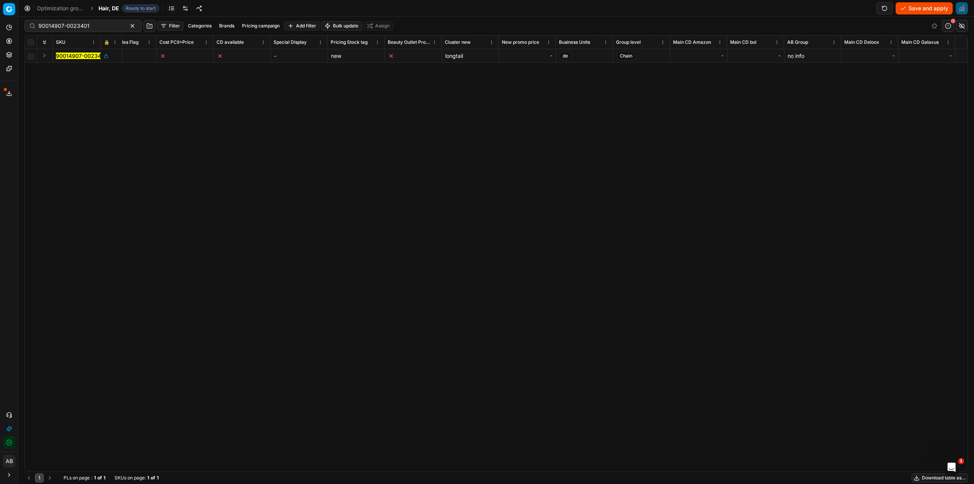
drag, startPoint x: 922, startPoint y: 8, endPoint x: 910, endPoint y: 16, distance: 13.9
click at [922, 8] on button "Save and apply" at bounding box center [924, 8] width 57 height 12
drag, startPoint x: 97, startPoint y: 29, endPoint x: 35, endPoint y: 27, distance: 62.8
click at [35, 27] on div "90014907-0023401" at bounding box center [83, 26] width 118 height 12
paste input "3508-0021282"
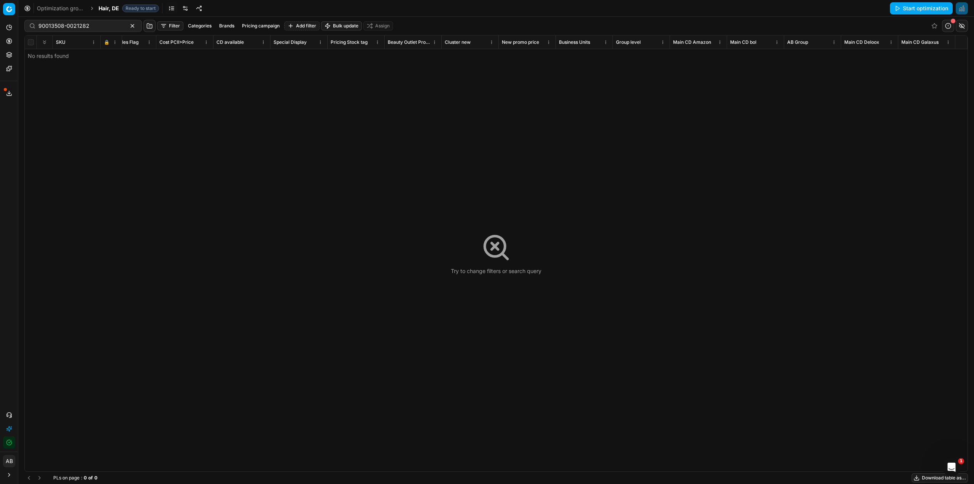
click at [108, 8] on span "Hair, DE" at bounding box center [109, 9] width 21 height 8
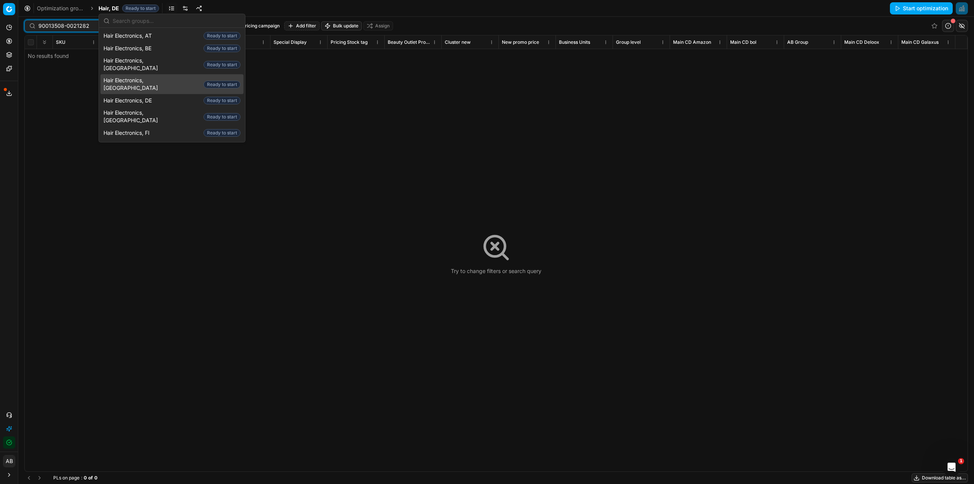
click at [81, 25] on input "90013508-0021282" at bounding box center [79, 26] width 83 height 8
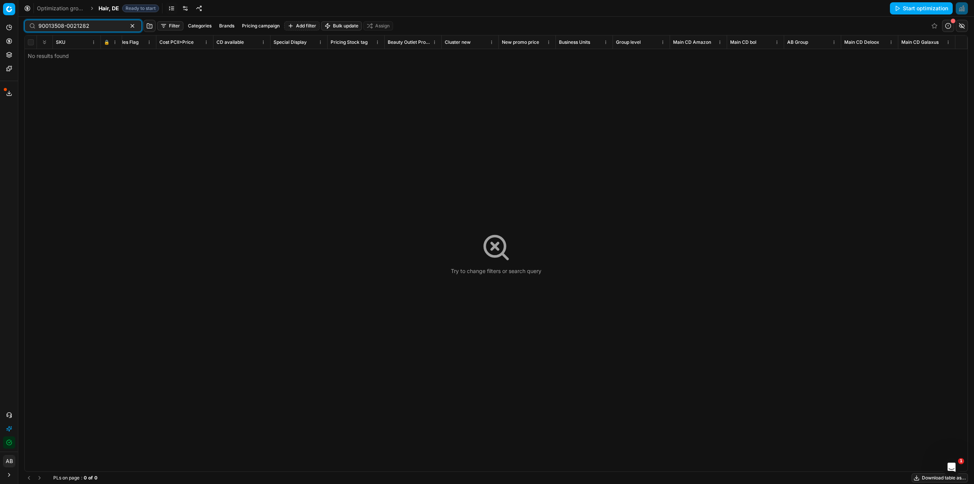
click at [99, 28] on input "90013508-0021282" at bounding box center [79, 26] width 83 height 8
paste input "156-002085"
type input "90013156-0020852"
click at [116, 6] on span "Hair, DE" at bounding box center [109, 9] width 21 height 8
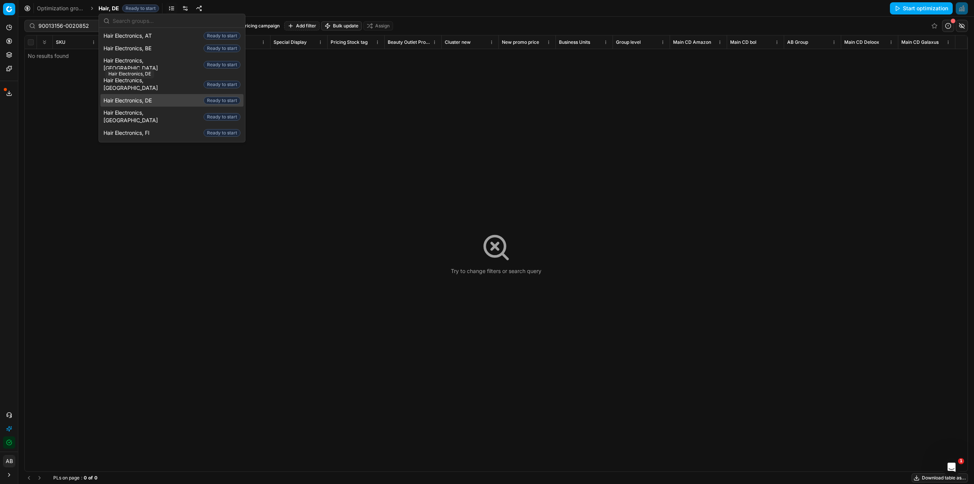
click at [148, 97] on span "Hair Electronics, DE" at bounding box center [129, 101] width 51 height 8
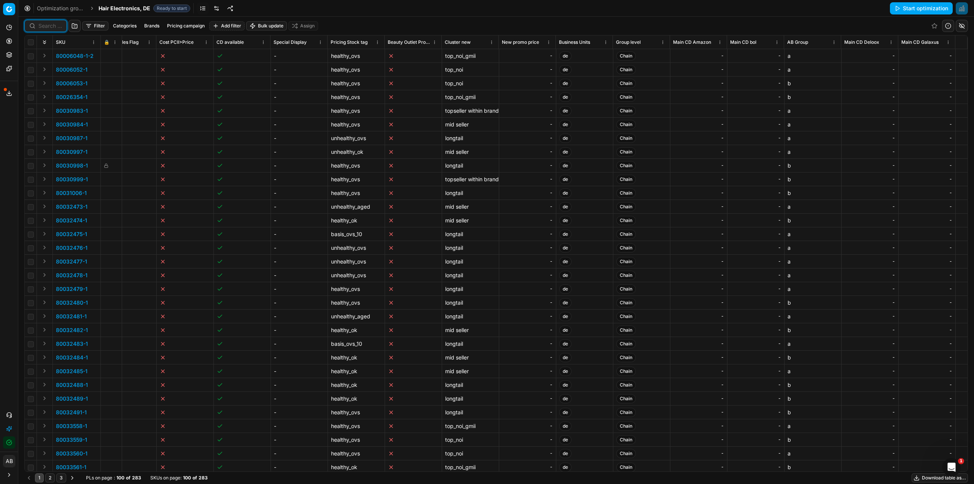
click at [52, 28] on input at bounding box center [50, 26] width 24 height 8
paste input "90013156-0020852"
type input "90013156-0020852"
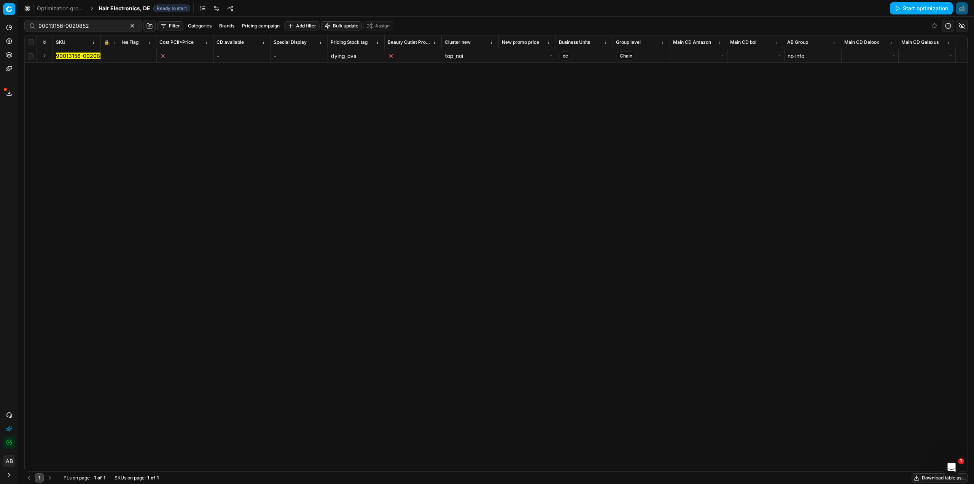
click at [587, 449] on div "SKU 🔒 Product line ID Title Product line name Cost PCII cost RRP CD min Price C…" at bounding box center [496, 253] width 943 height 436
click at [834, 55] on div "379.00" at bounding box center [823, 56] width 51 height 8
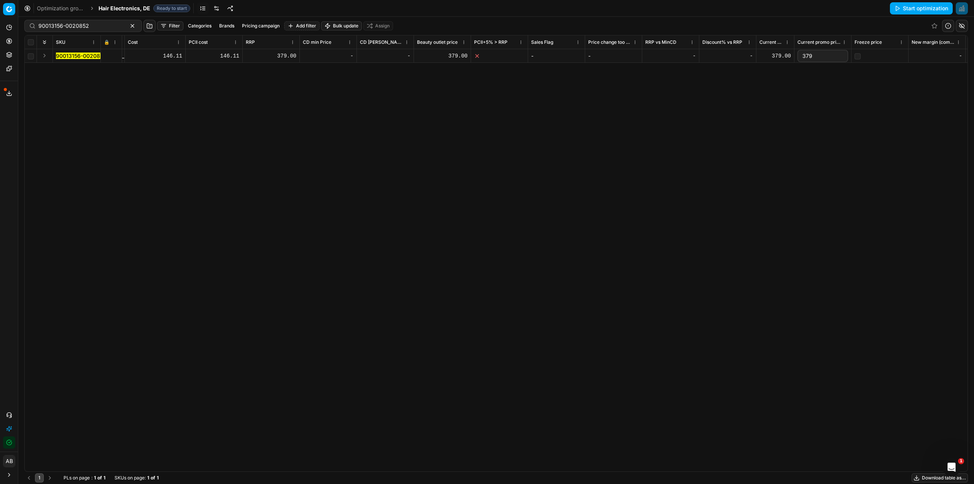
drag, startPoint x: 827, startPoint y: 59, endPoint x: 791, endPoint y: 59, distance: 35.4
type input "200"
click at [780, 99] on div "90013156-0020852 90013156-0020852 ghd ghd x [PERSON_NAME] N/A Glätteisen 1 Stk …" at bounding box center [308, 260] width 943 height 422
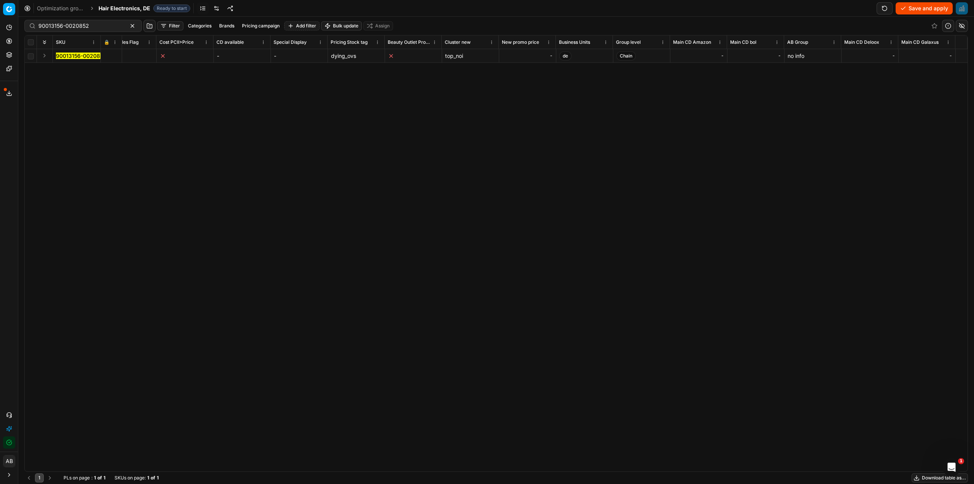
click at [526, 56] on div "-" at bounding box center [527, 56] width 51 height 8
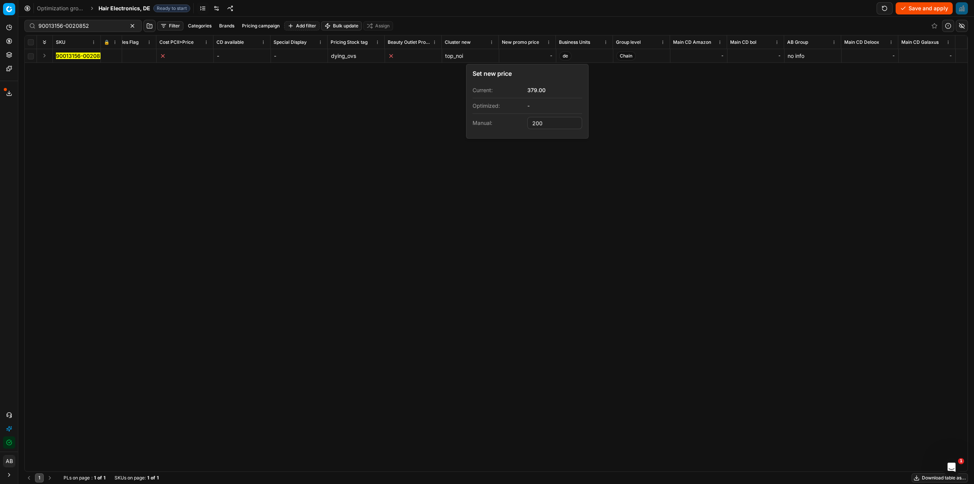
click at [717, 112] on div "SKU 🔒 Product line ID Title Product line name Cost PCII cost RRP CD min Price C…" at bounding box center [496, 253] width 943 height 436
type input "200.00"
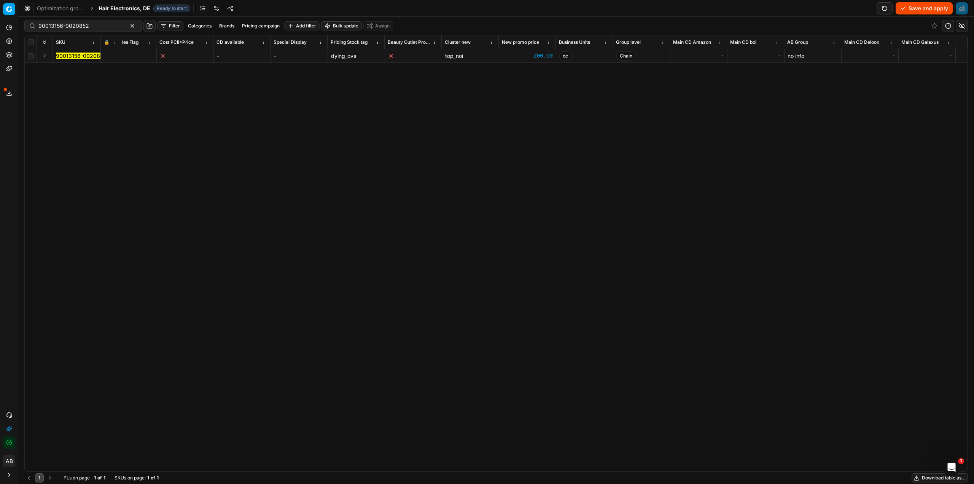
click at [925, 6] on button "Save and apply" at bounding box center [924, 8] width 57 height 12
click at [108, 57] on rect at bounding box center [106, 57] width 3 height 2
click at [923, 11] on button "Save and apply" at bounding box center [924, 8] width 57 height 12
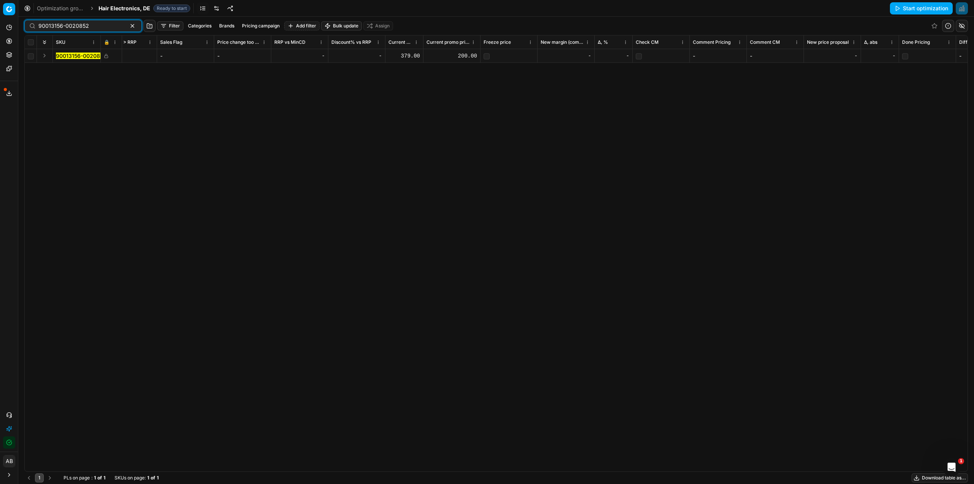
click at [91, 25] on input "90013156-0020852" at bounding box center [79, 26] width 83 height 8
paste input "508-002128"
type input "90013508-0021282"
click at [81, 56] on mark "90013508-0021282" at bounding box center [81, 56] width 51 height 6
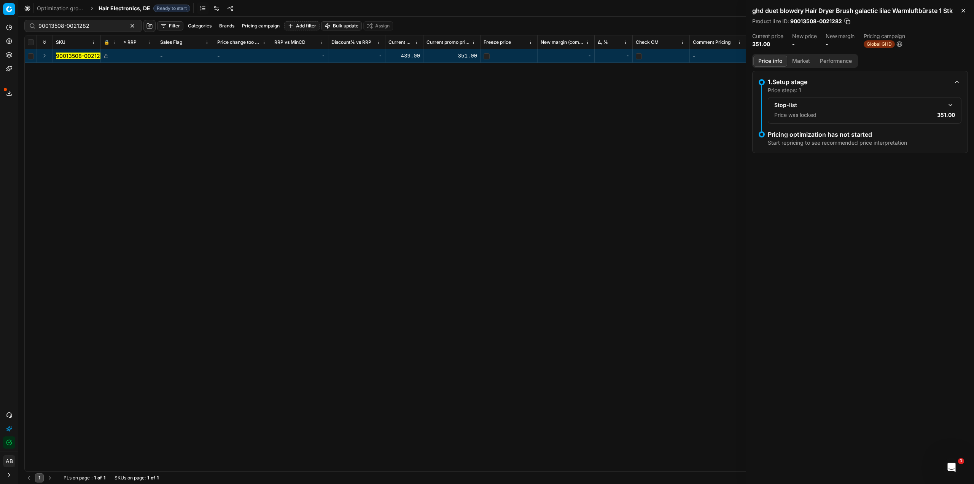
click at [469, 54] on div "351.00" at bounding box center [452, 56] width 51 height 8
drag, startPoint x: 441, startPoint y: 57, endPoint x: 428, endPoint y: 55, distance: 13.1
click at [428, 55] on input "351" at bounding box center [452, 56] width 51 height 12
type input "325"
click at [487, 132] on div "SKU 🔒 Product line ID Title Product line name Cost PCII cost RRP CD min Price C…" at bounding box center [496, 253] width 943 height 436
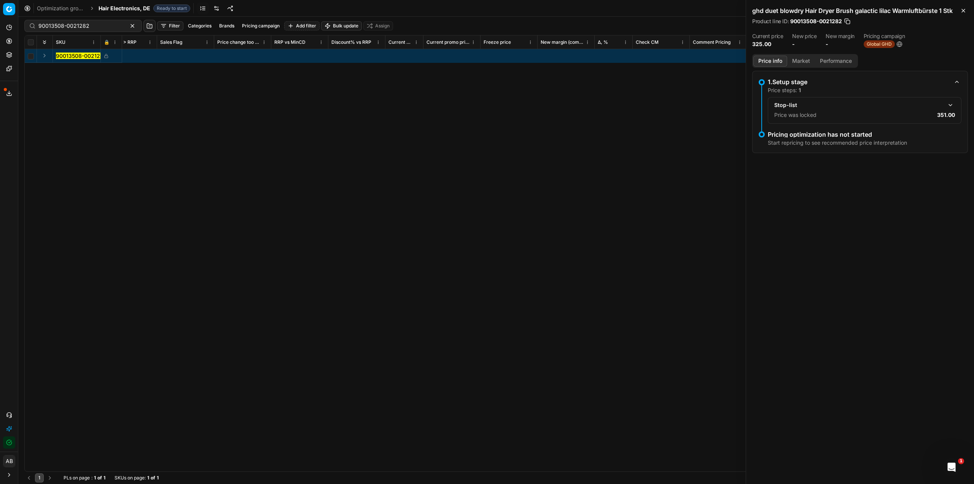
scroll to position [0, 4210]
click at [521, 53] on div "-" at bounding box center [527, 56] width 51 height 8
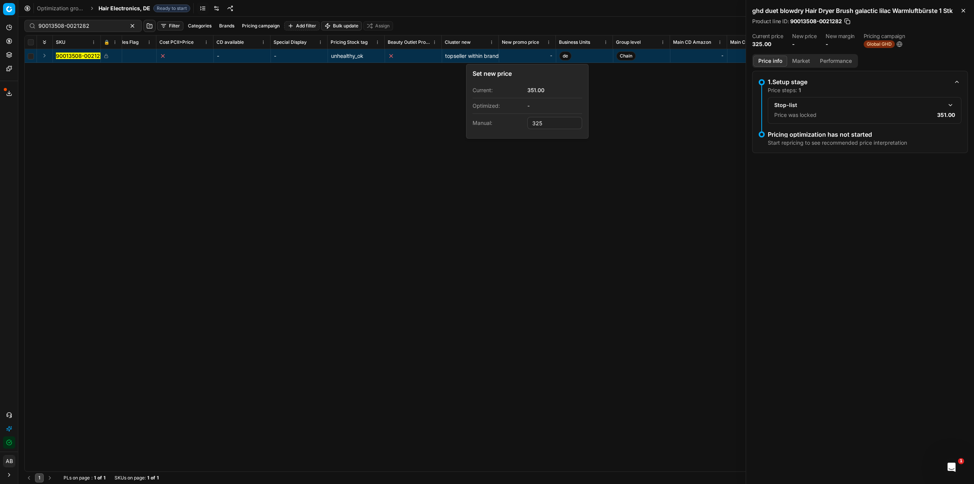
type input "325.00"
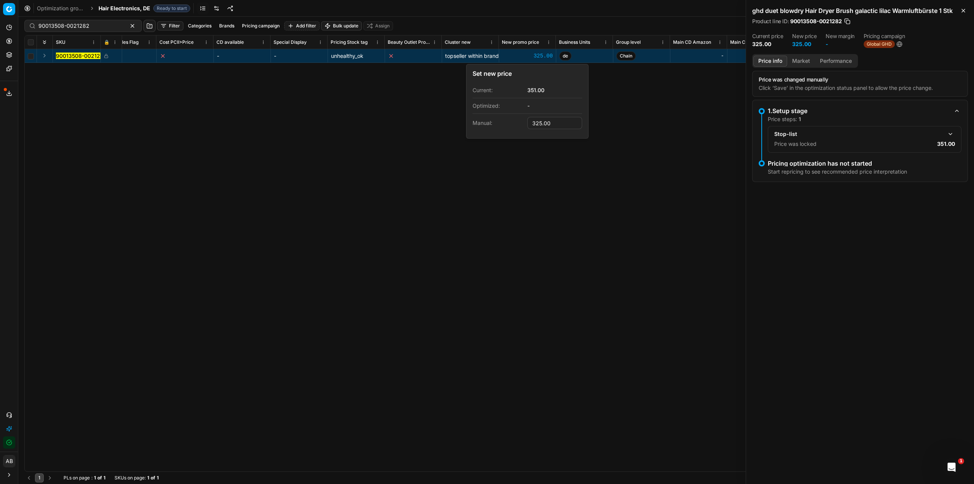
click at [356, 186] on div "SKU 🔒 Product line ID Title Product line name Cost PCII cost RRP CD min Price C…" at bounding box center [496, 253] width 943 height 436
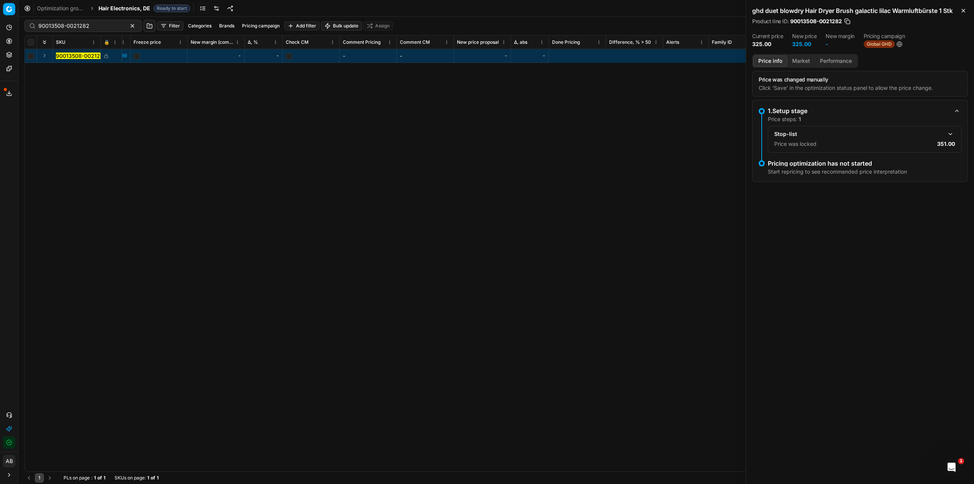
scroll to position [0, 84]
click at [965, 10] on icon "button" at bounding box center [964, 11] width 6 height 6
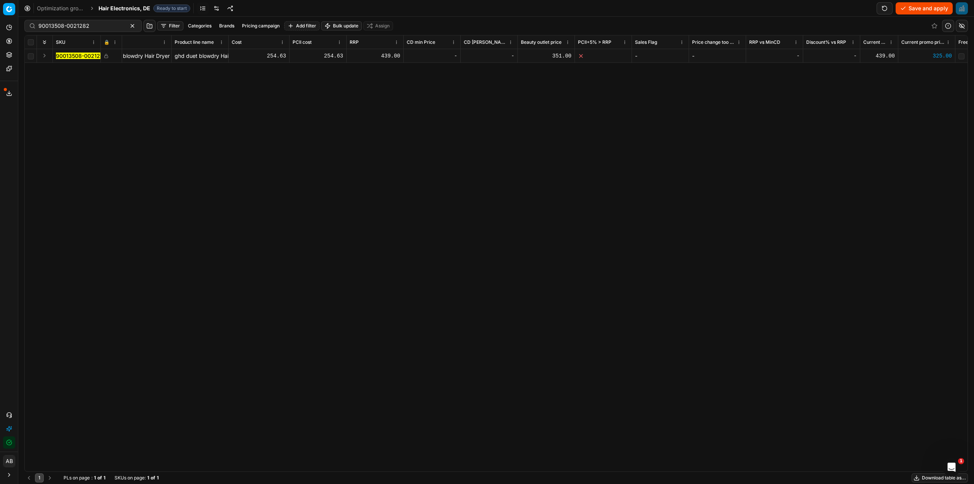
click at [920, 9] on button "Save and apply" at bounding box center [924, 8] width 57 height 12
click at [105, 55] on icon at bounding box center [106, 55] width 2 height 2
click at [931, 8] on button "Save and apply" at bounding box center [924, 8] width 57 height 12
click at [106, 54] on icon at bounding box center [106, 56] width 5 height 5
click at [922, 3] on button "Save and apply" at bounding box center [924, 8] width 57 height 12
